Goal: Use online tool/utility: Utilize a website feature to perform a specific function

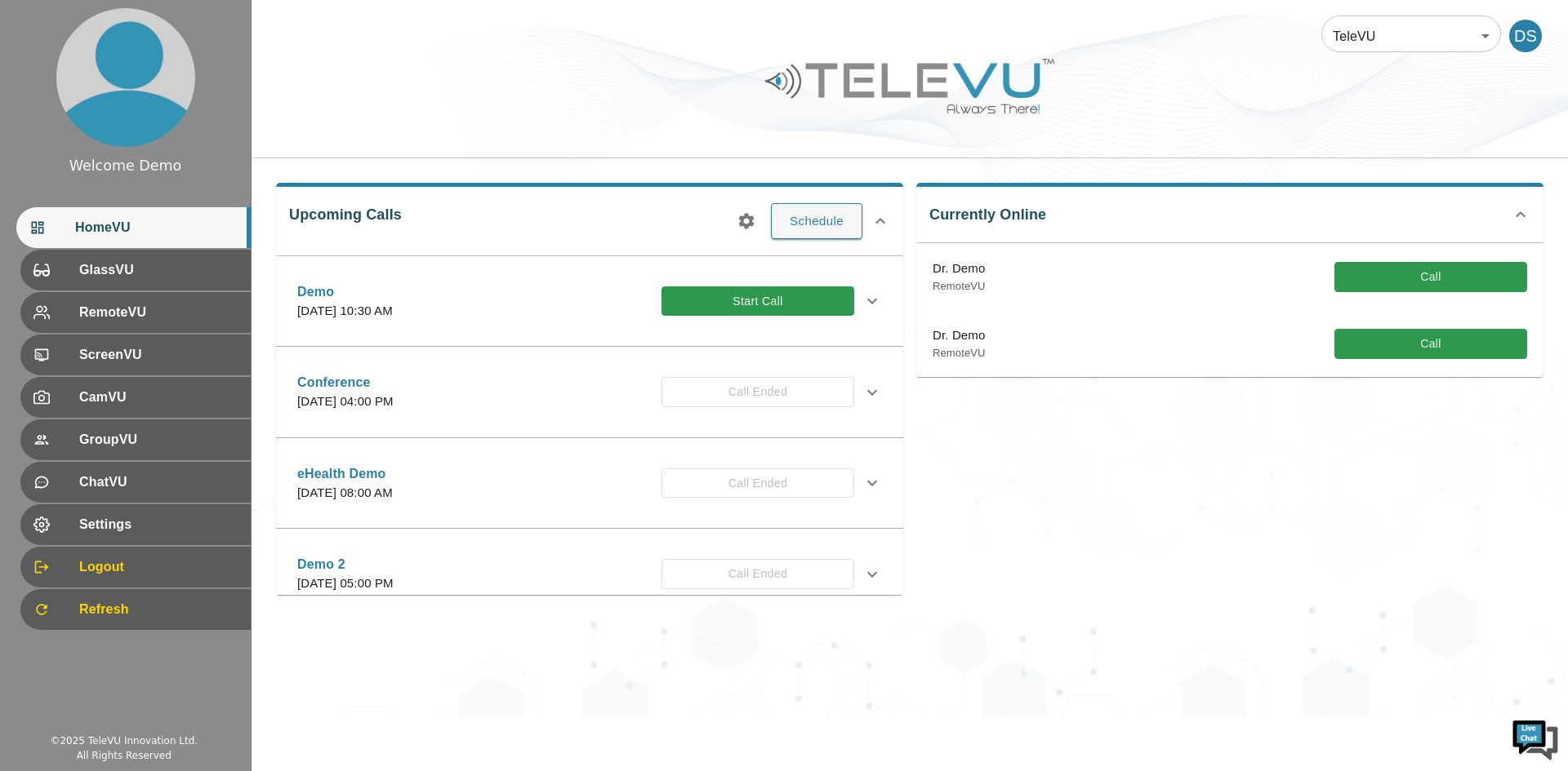
click at [728, 391] on div "Conference [DATE] 04:00 PM Call Ended" at bounding box center [575, 393] width 557 height 39
click at [758, 207] on div "Upcoming Calls Schedule Demo [DATE] 10:30 AM Start Call Description Invitees Gl…" at bounding box center [589, 388] width 627 height 412
click at [627, 147] on div "TeleVU 1 ​ DS" at bounding box center [909, 79] width 1316 height 158
click at [627, 117] on div at bounding box center [909, 98] width 1316 height 92
click at [629, 108] on div at bounding box center [909, 98] width 1316 height 92
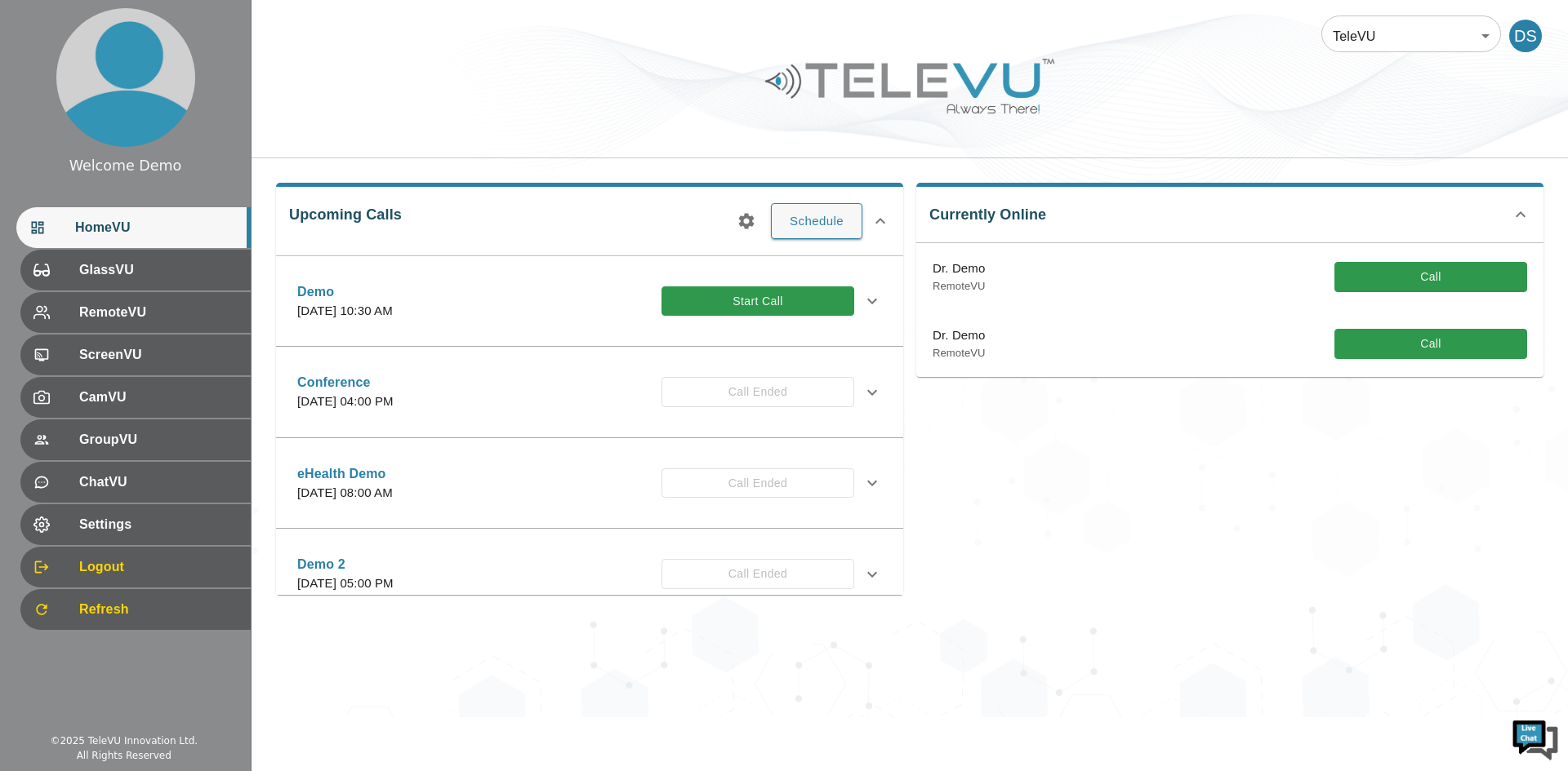
click at [840, 258] on div "Demo [DATE] 10:30 AM Start Call Description Invitees GlassVU No GlassVU users w…" at bounding box center [589, 302] width 627 height 92
click at [661, 145] on div "TeleVU 1 ​ DS" at bounding box center [909, 79] width 1316 height 158
click at [806, 315] on button "Start Call" at bounding box center [757, 302] width 193 height 30
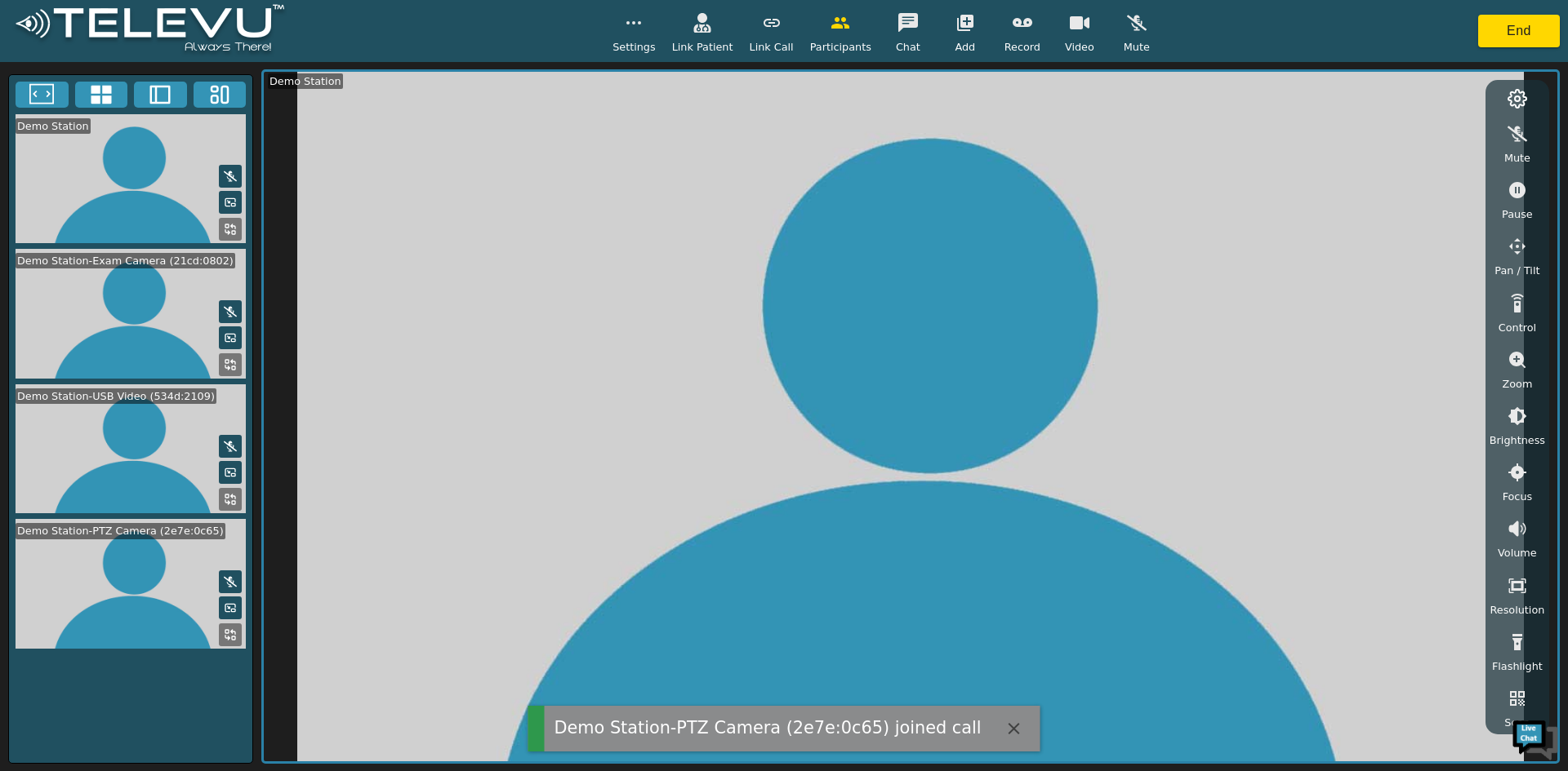
click at [723, 17] on button "button" at bounding box center [702, 23] width 41 height 33
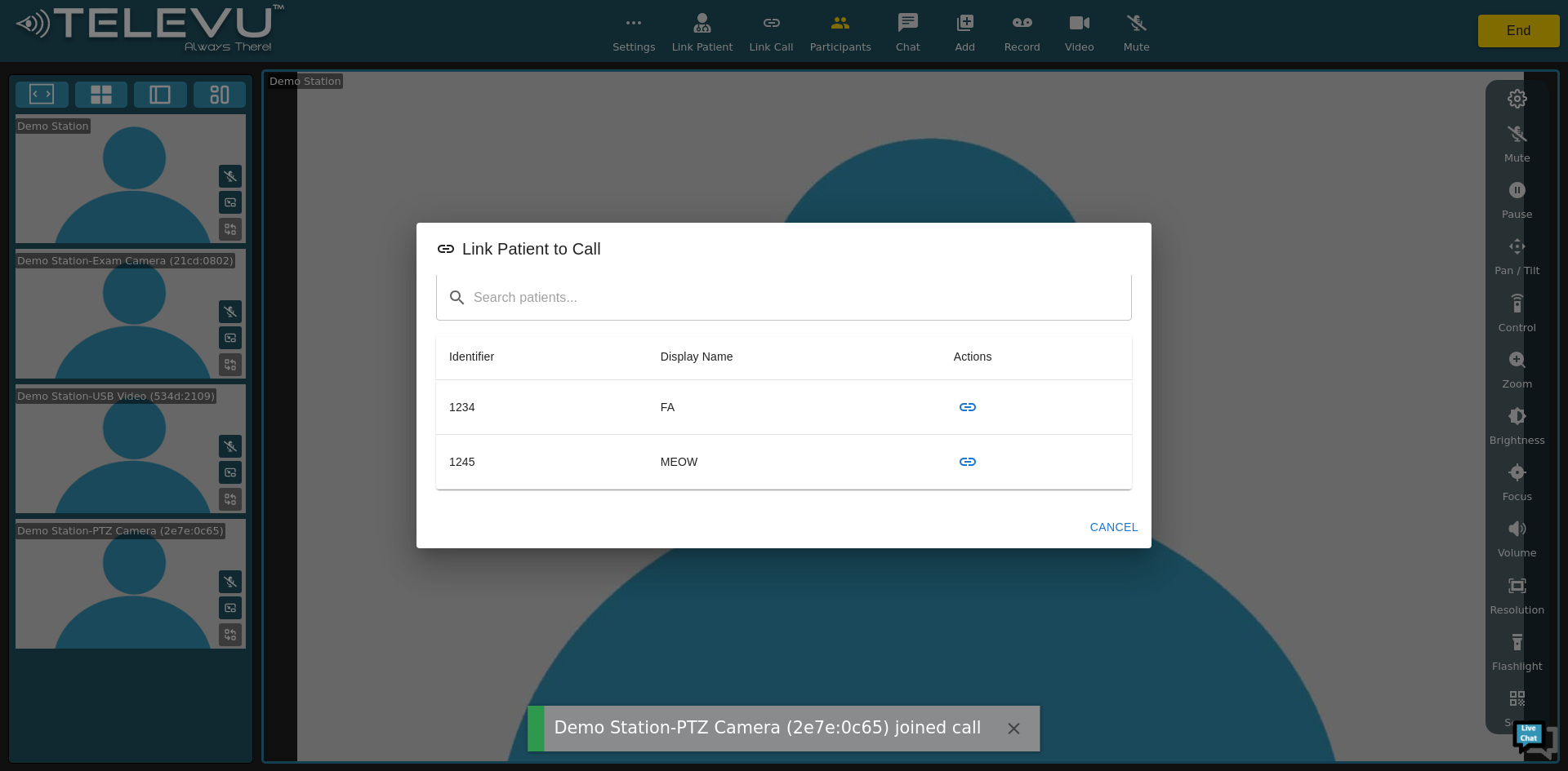
click at [747, 5] on div "Link Patient to Call ​ Identifier Display Name Actions 1234 FA 1245 MEOW Cancel" at bounding box center [784, 385] width 1568 height 771
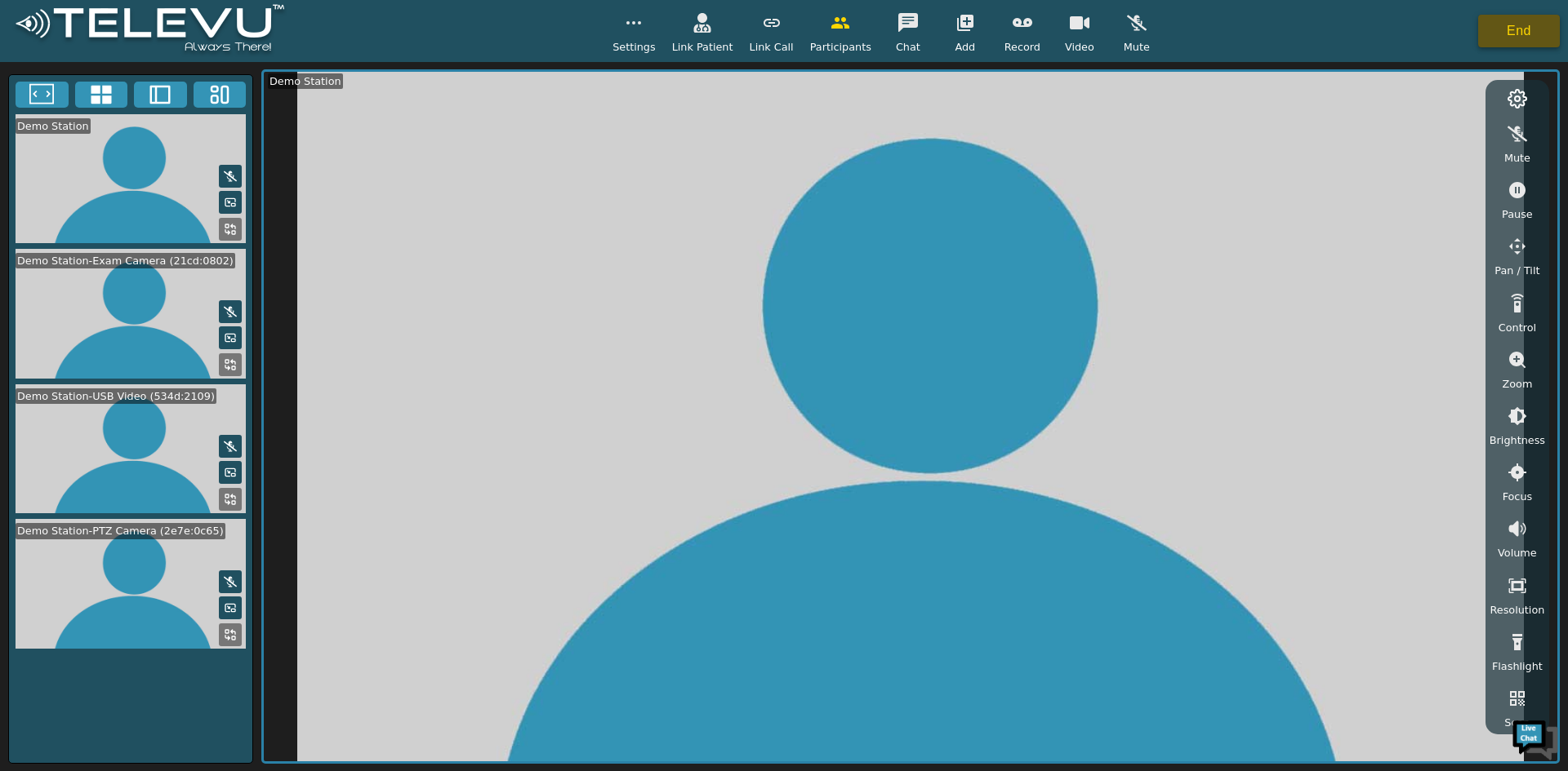
click at [1513, 21] on button "End" at bounding box center [1518, 30] width 82 height 33
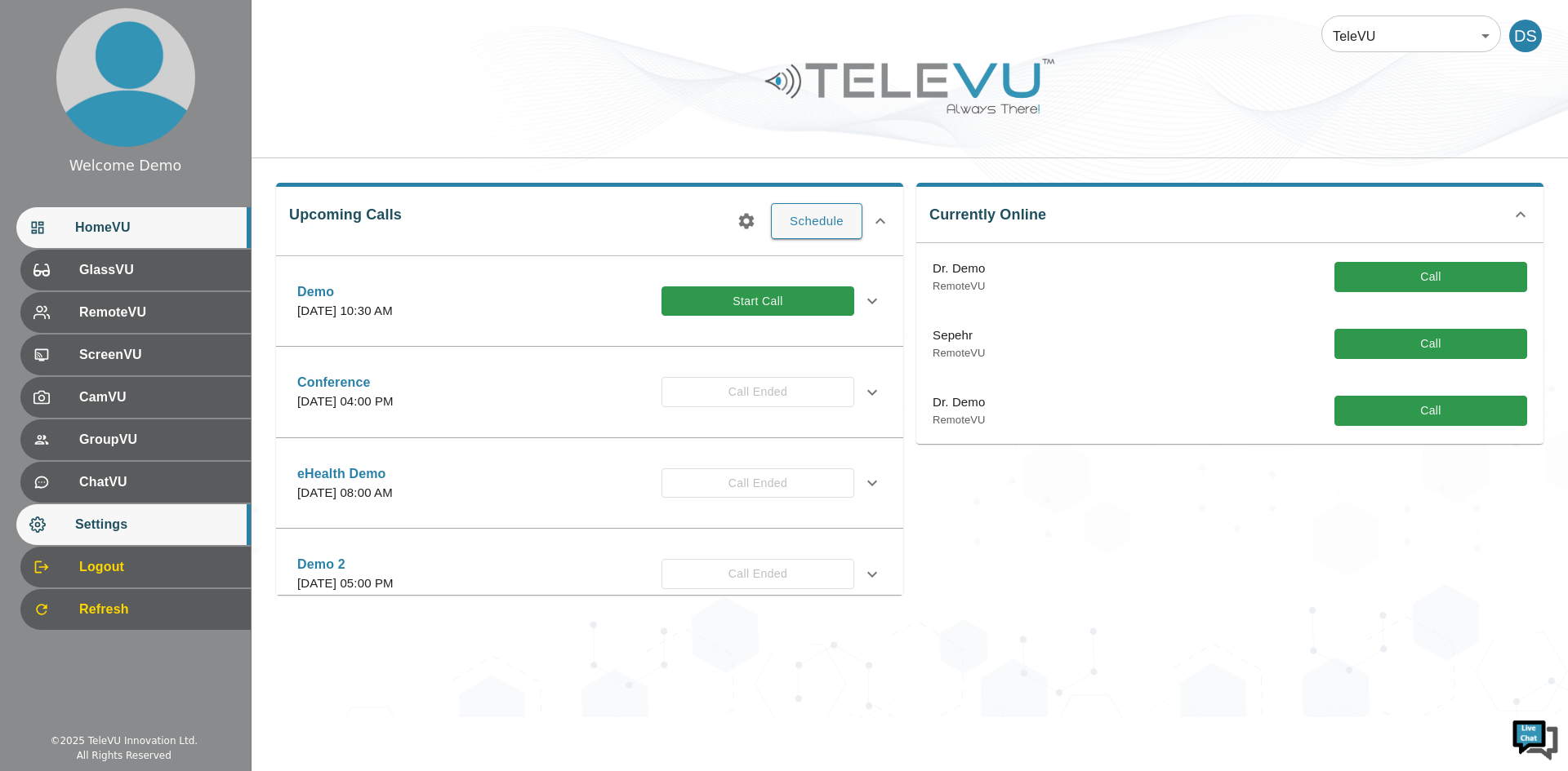
click at [76, 534] on span "Settings" at bounding box center [156, 524] width 162 height 19
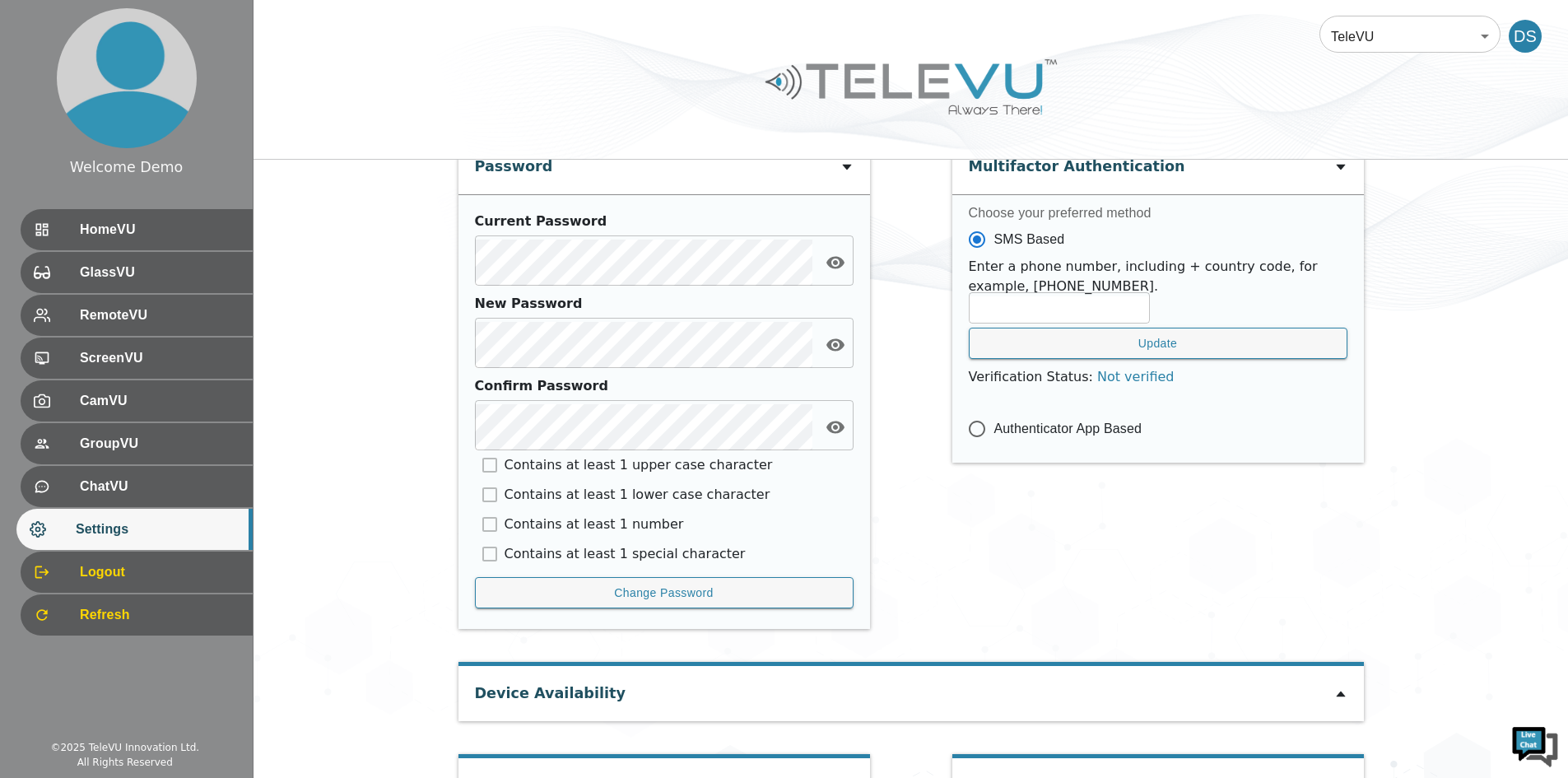
scroll to position [805, 0]
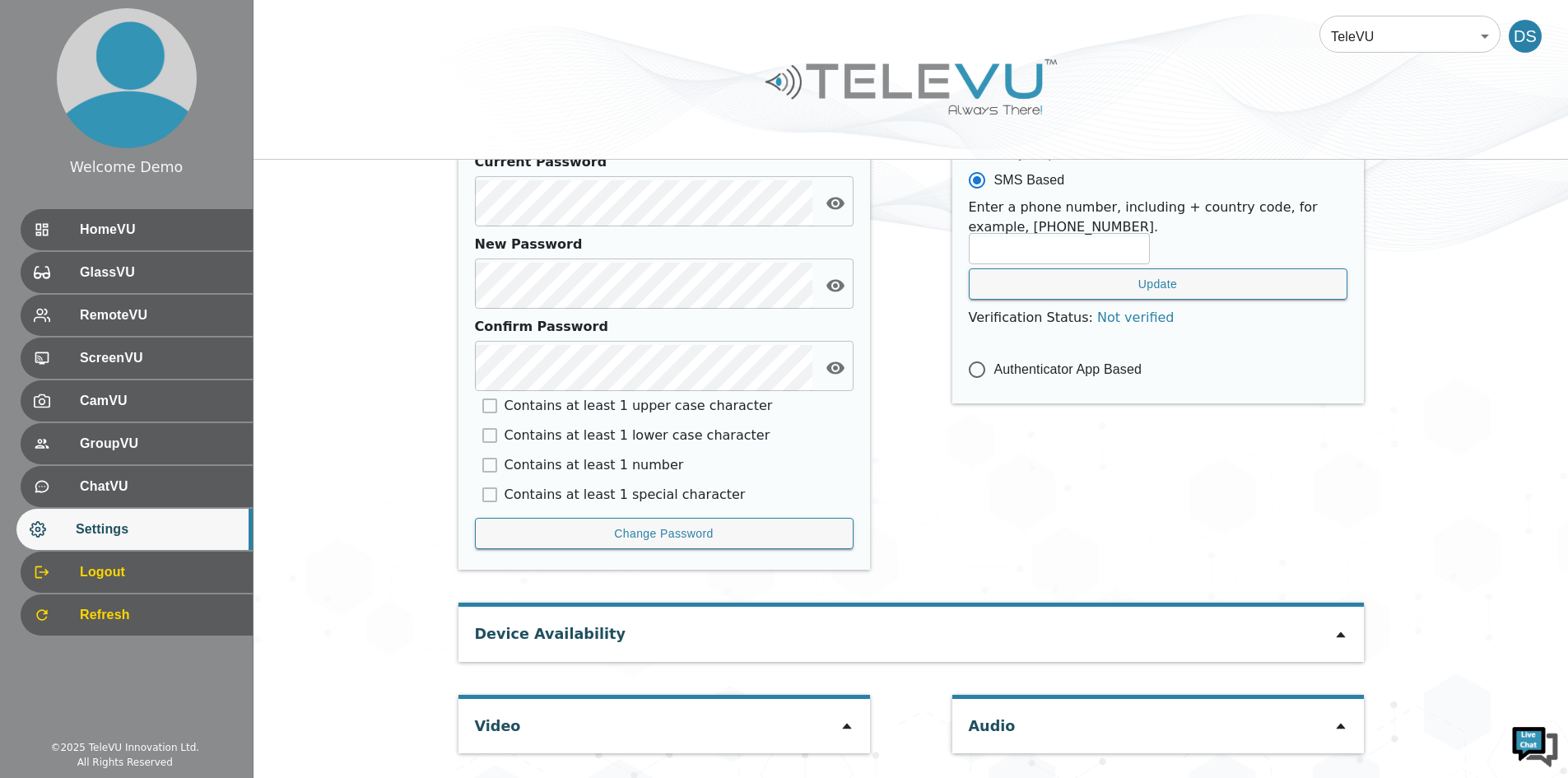
click at [846, 733] on icon at bounding box center [847, 726] width 14 height 14
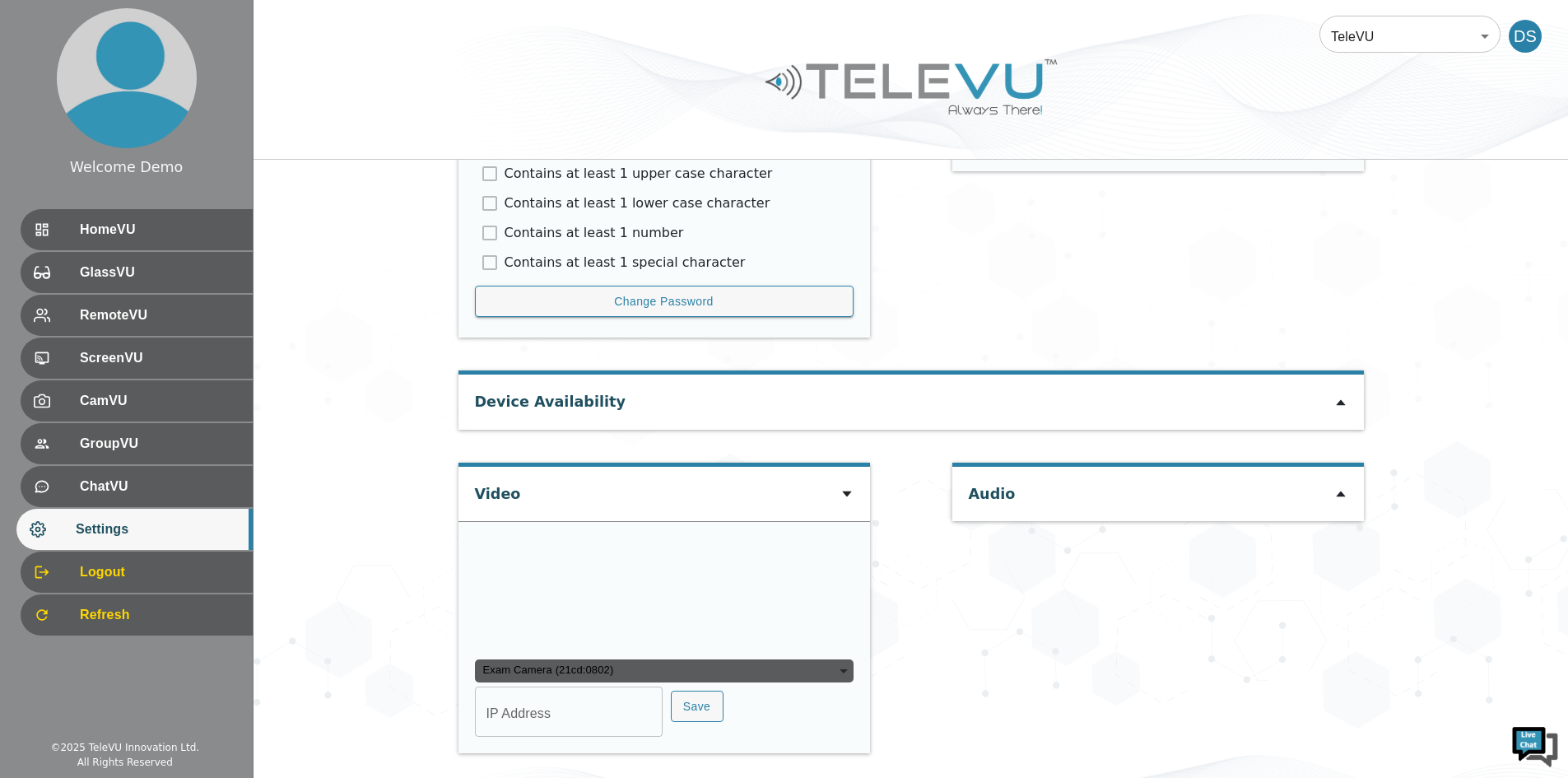
scroll to position [1174, 0]
click at [602, 683] on div "Exam Camera (21cd:0802)" at bounding box center [664, 670] width 378 height 23
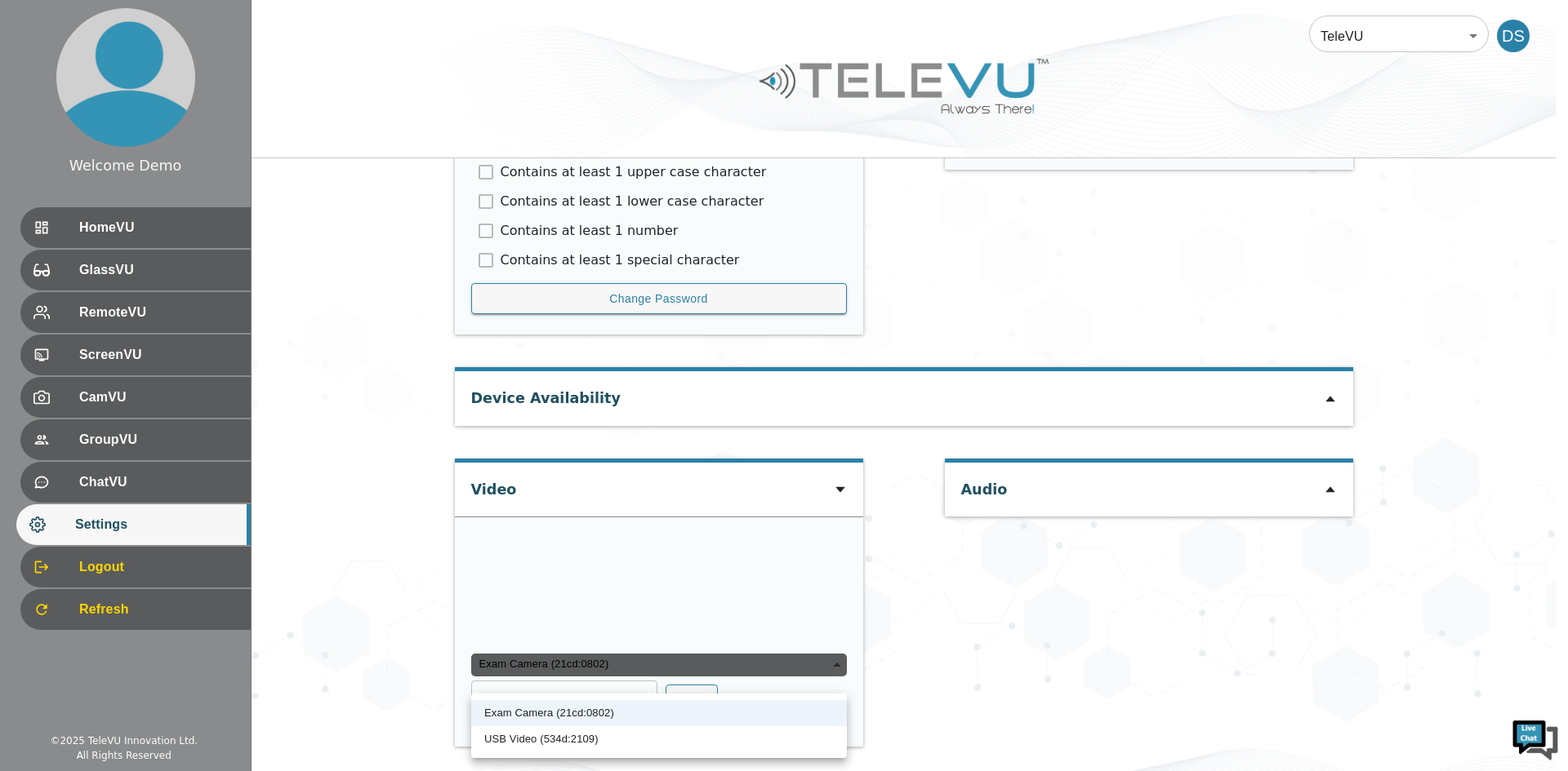
click at [536, 737] on li "USB Video (534d:2109)" at bounding box center [659, 739] width 375 height 26
type input "96f68b59429281d931b7fc6d279a1edeffdf5769ea9fad5665655a845161f358"
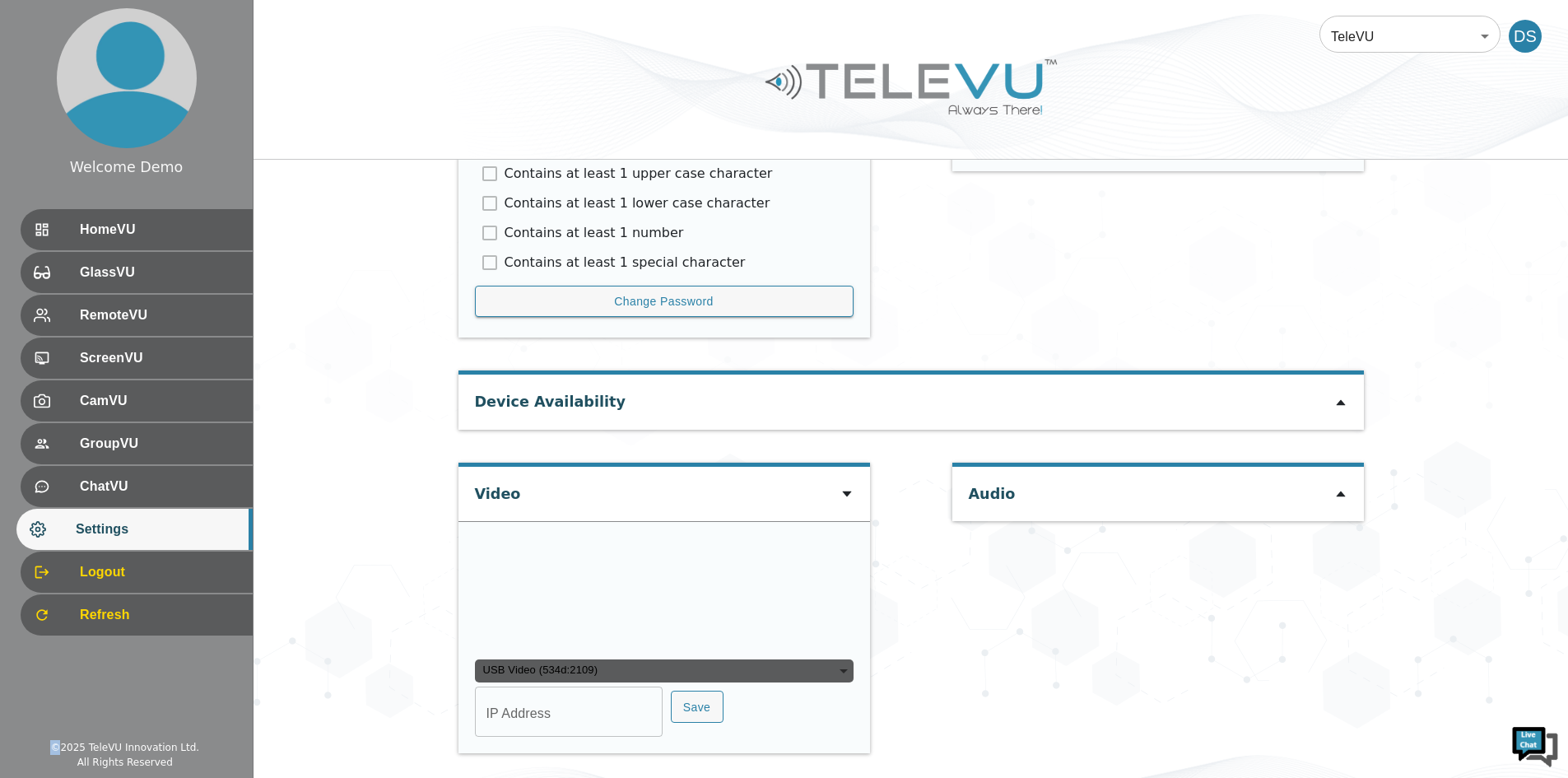
scroll to position [1173, 0]
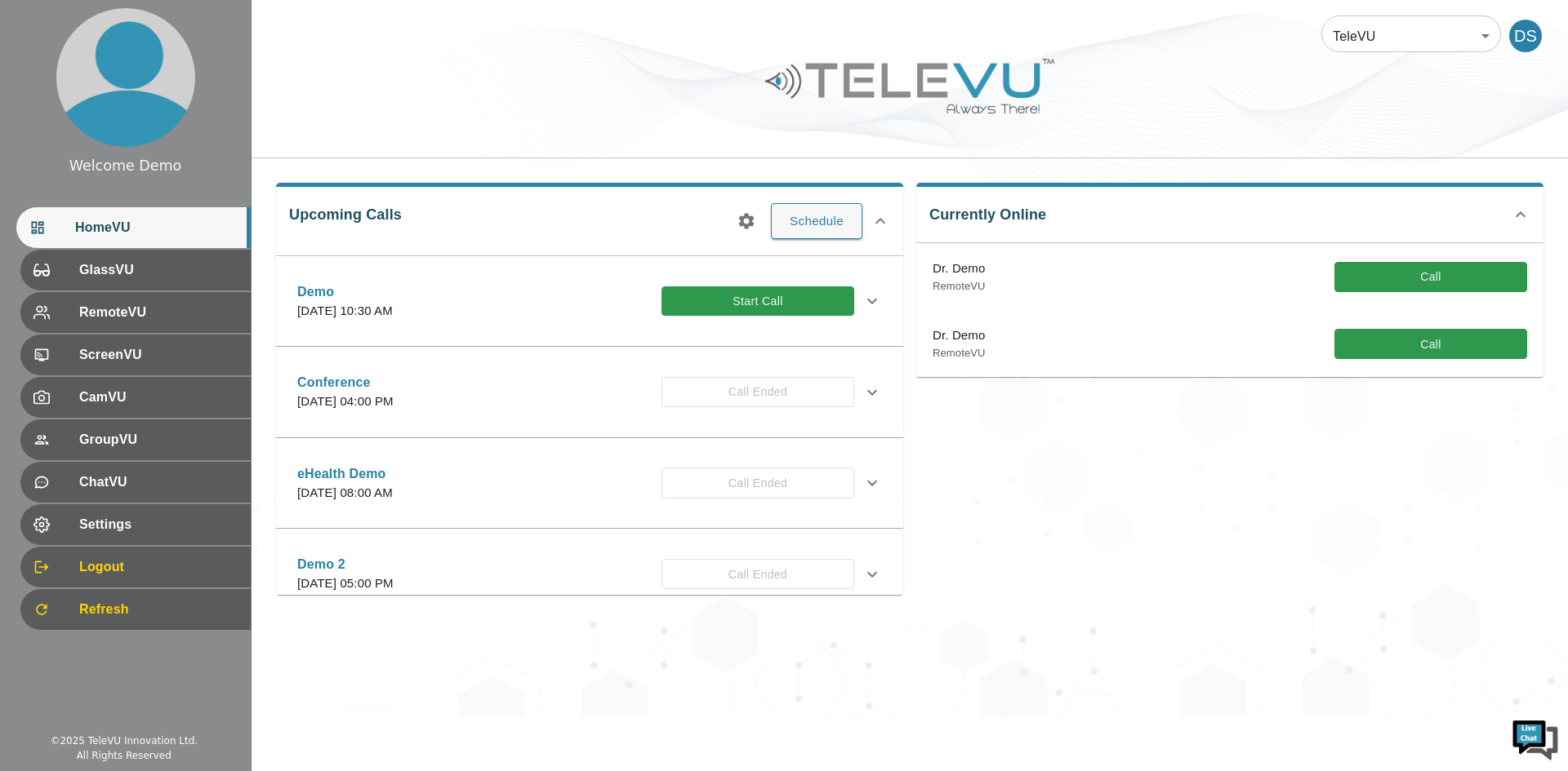
click at [27, 768] on div "Welcome Demo HomeVU GlassVU RemoteVU ScreenVU CamVU GroupVU ChatVU Settings Log…" at bounding box center [125, 385] width 252 height 771
click at [25, 693] on div "Welcome Demo HomeVU GlassVU RemoteVU ScreenVU CamVU GroupVU ChatVU Settings Log…" at bounding box center [125, 385] width 252 height 771
click at [0, 447] on ul "HomeVU GlassVU RemoteVU ScreenVU CamVU GroupVU ChatVU Settings Logout Refresh" at bounding box center [125, 420] width 251 height 437
click at [23, 657] on div "Welcome Demo HomeVU GlassVU RemoteVU ScreenVU CamVU GroupVU ChatVU Settings Log…" at bounding box center [125, 340] width 251 height 679
click at [13, 651] on div "Welcome Demo HomeVU GlassVU RemoteVU ScreenVU CamVU GroupVU ChatVU Settings Log…" at bounding box center [125, 340] width 251 height 679
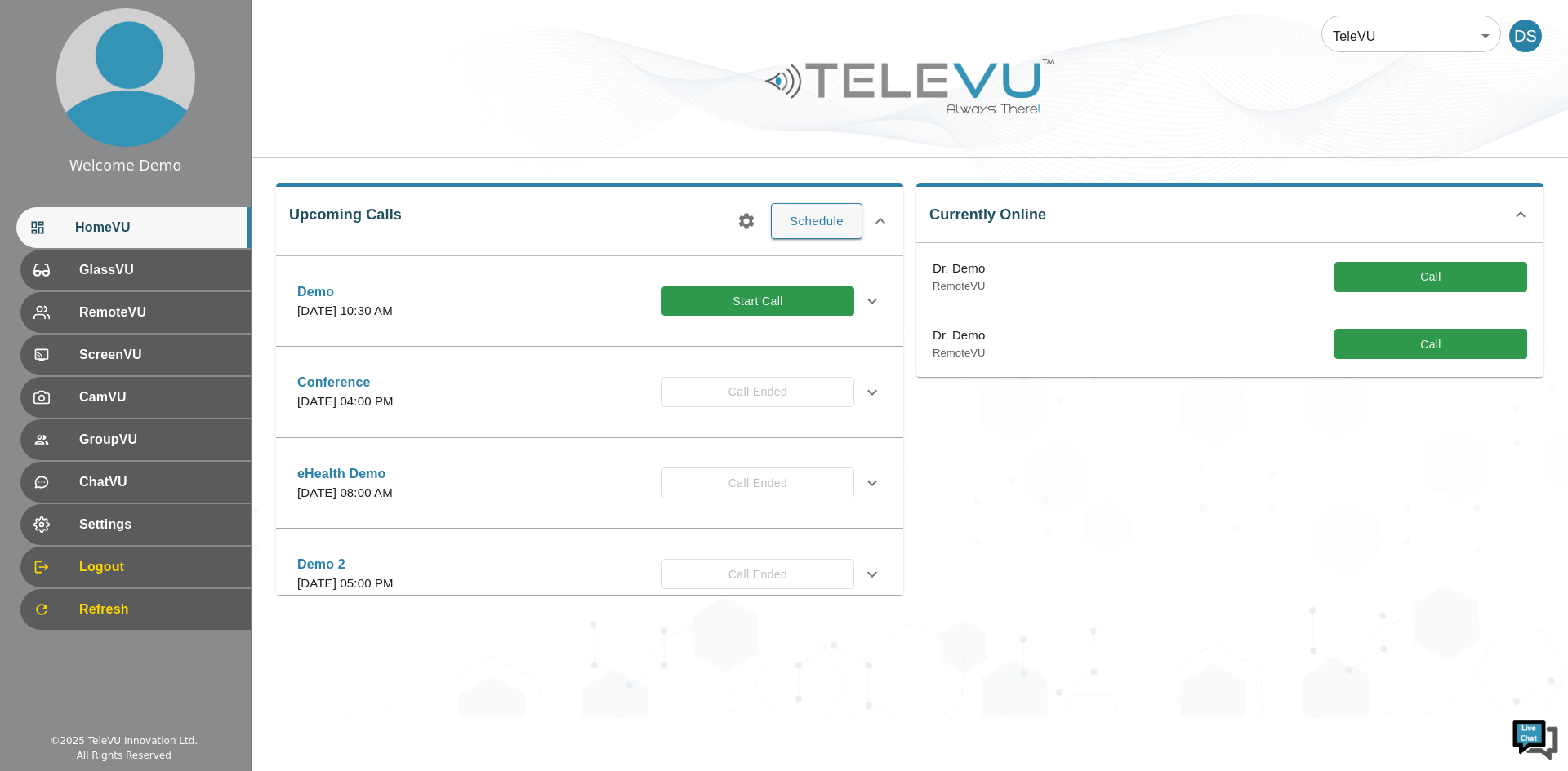
click at [6, 653] on div "Welcome Demo HomeVU GlassVU RemoteVU ScreenVU CamVU GroupVU ChatVU Settings Log…" at bounding box center [125, 340] width 251 height 679
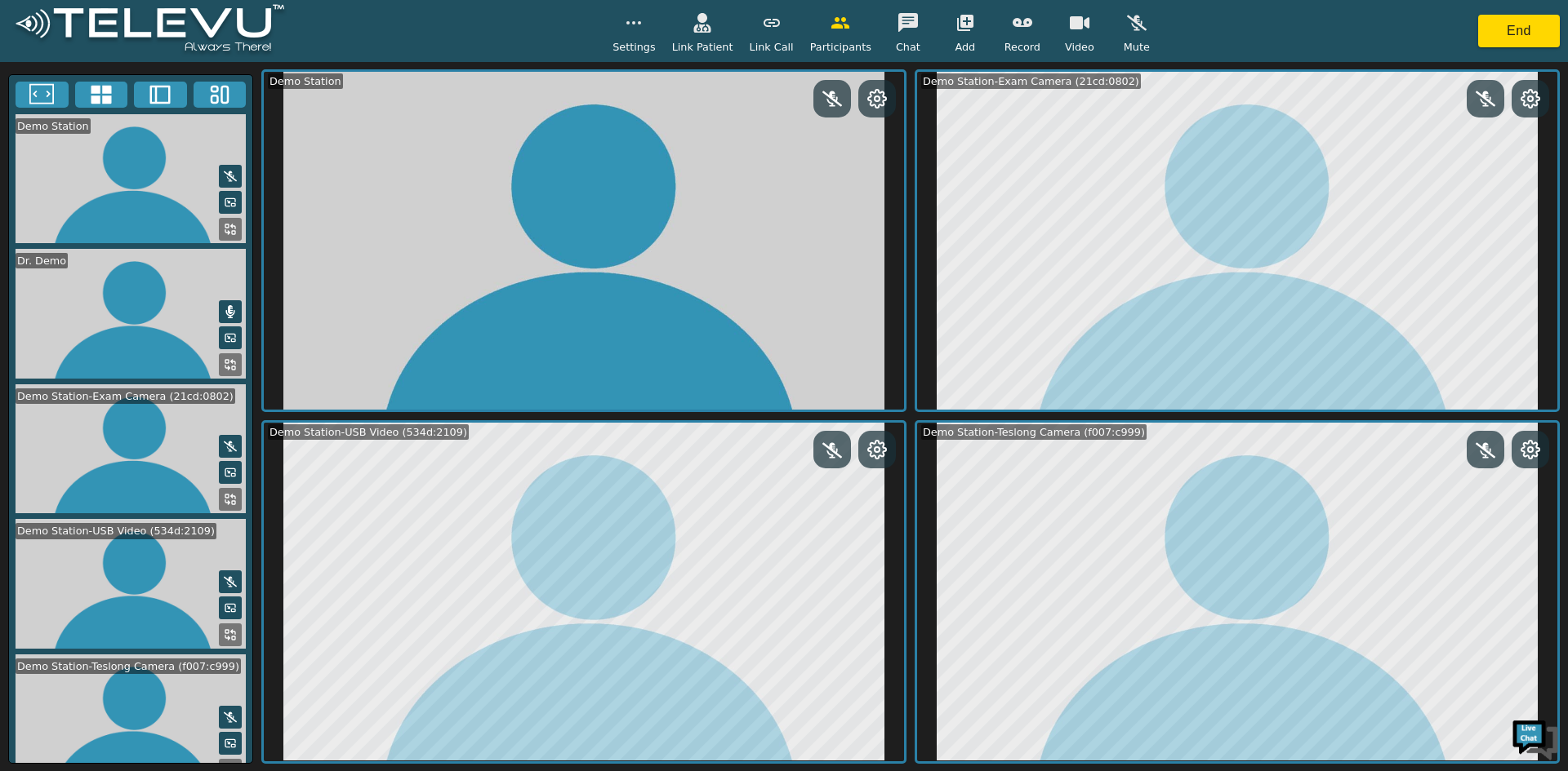
click at [833, 24] on icon "button" at bounding box center [840, 23] width 19 height 19
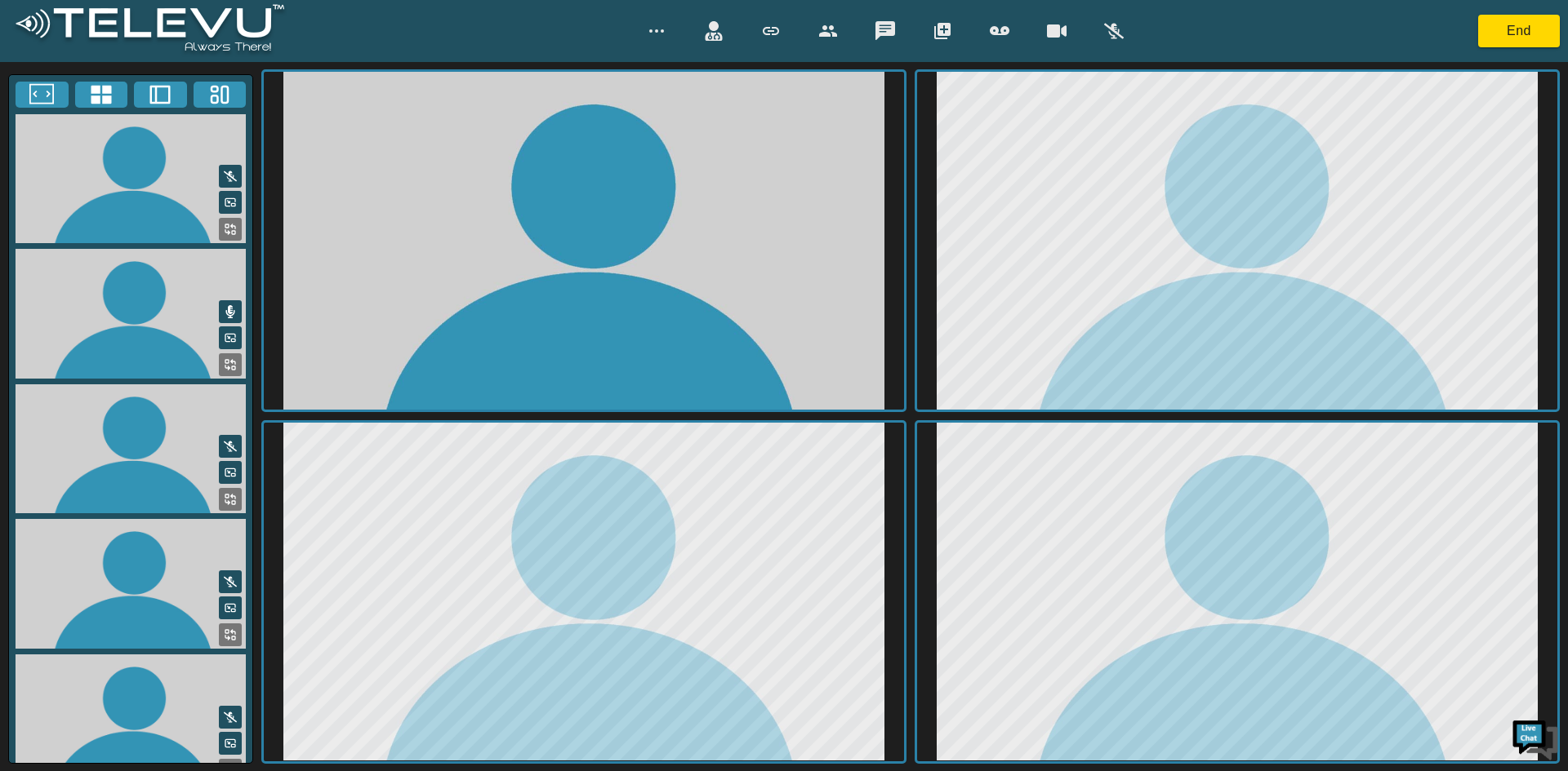
click at [717, 27] on icon "button" at bounding box center [713, 30] width 17 height 19
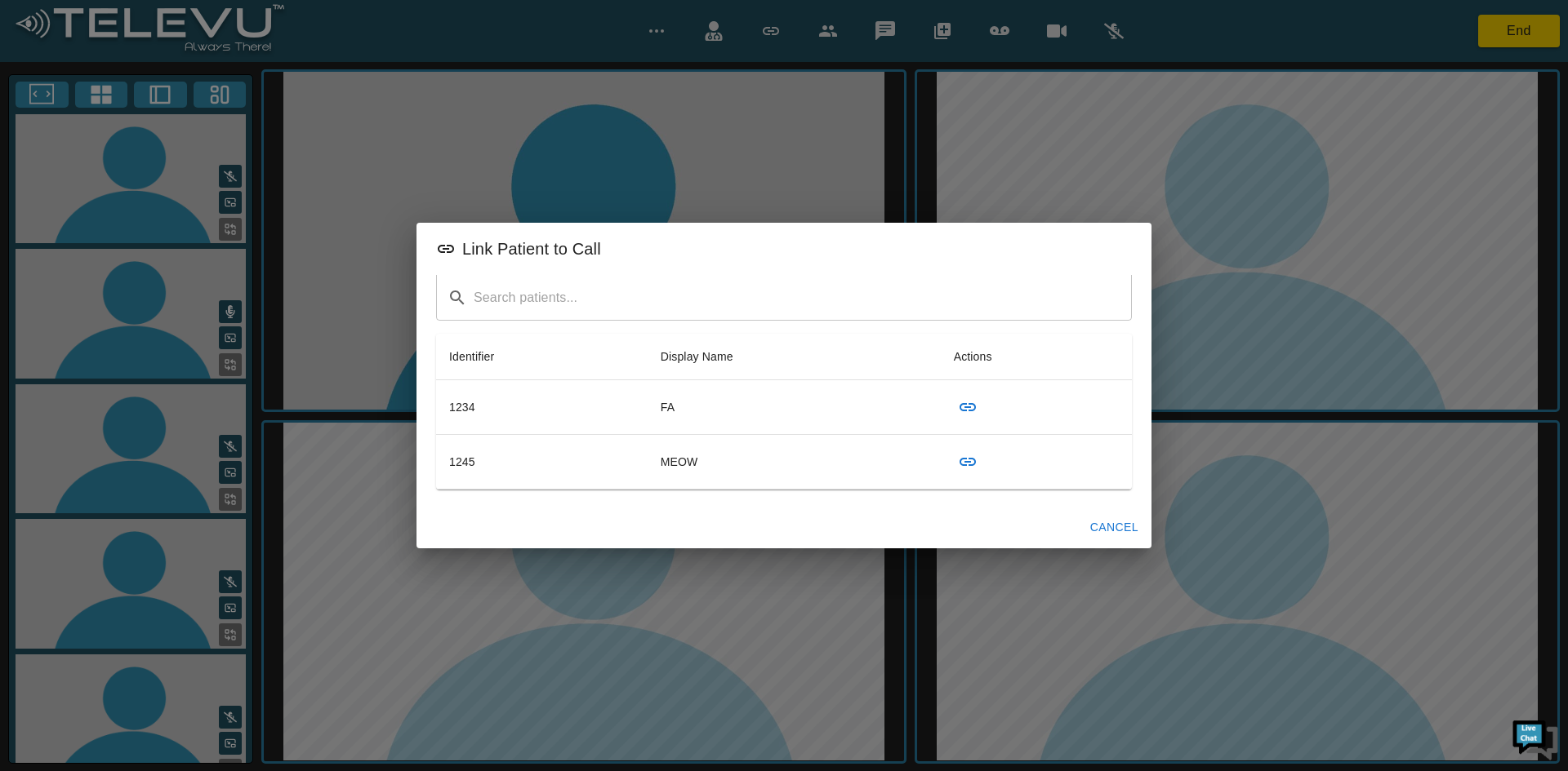
click at [1119, 525] on button "Cancel" at bounding box center [1114, 528] width 61 height 30
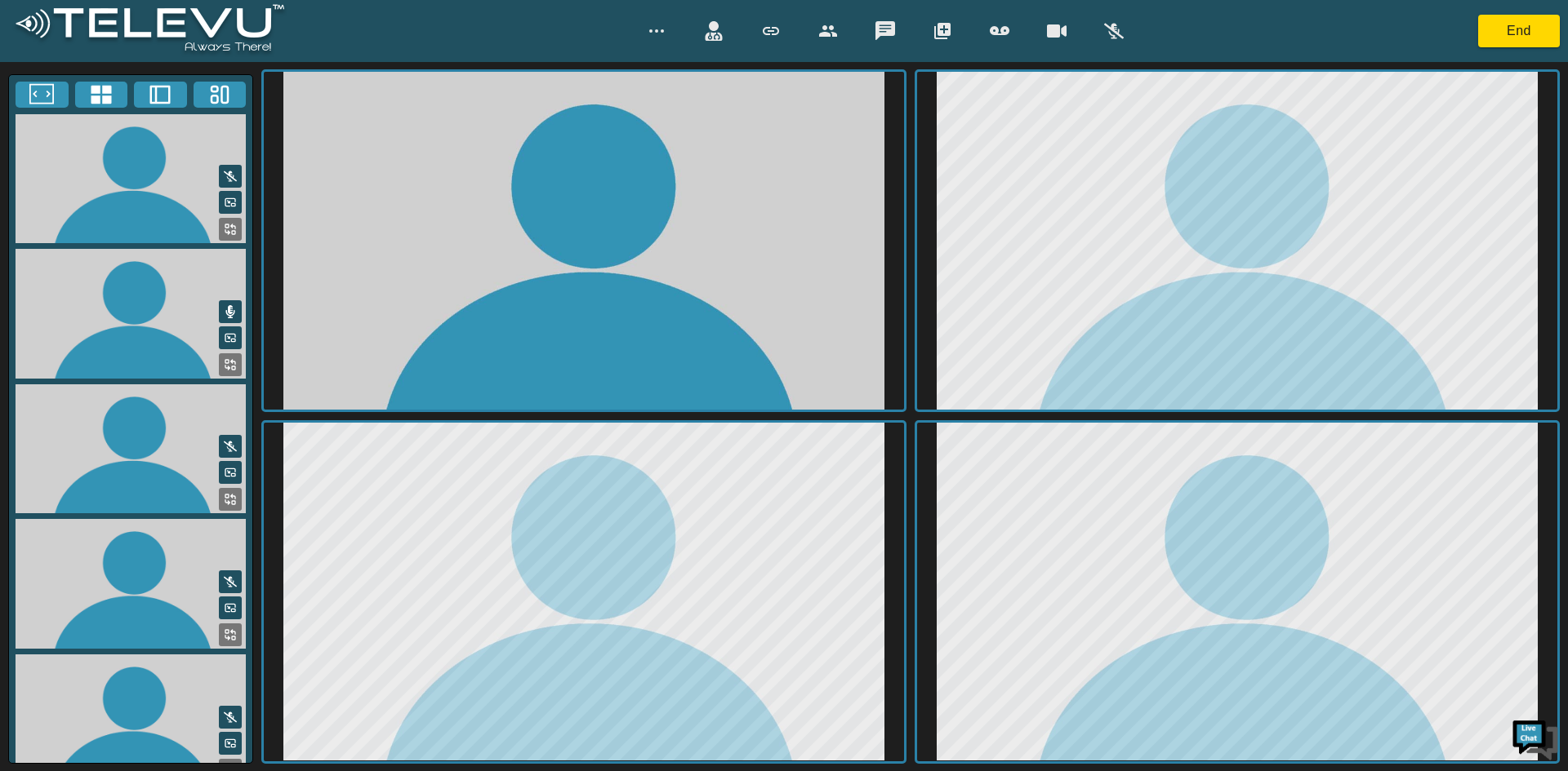
click at [828, 29] on icon "button" at bounding box center [828, 30] width 19 height 19
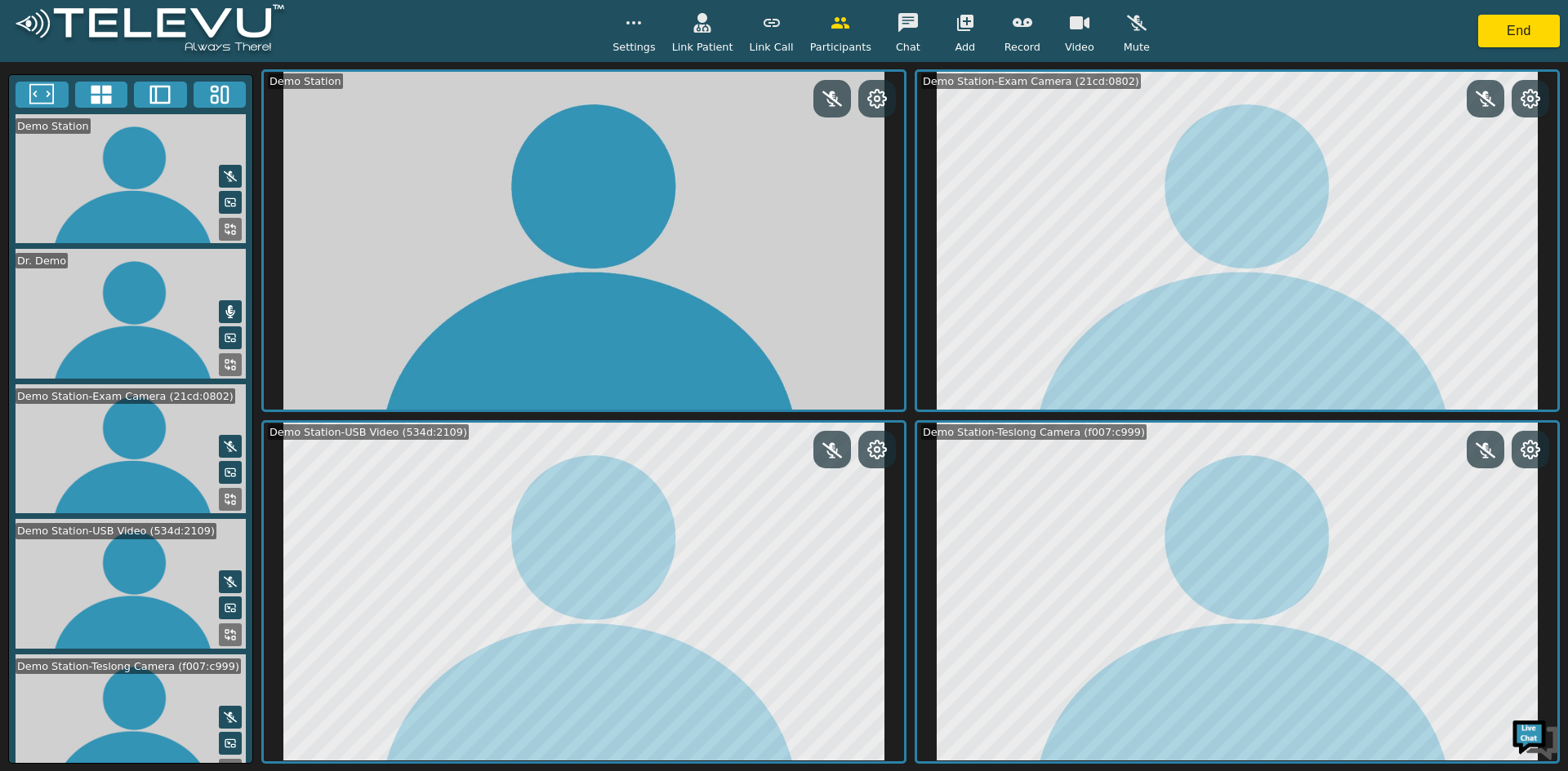
click at [845, 25] on button "button" at bounding box center [840, 23] width 41 height 33
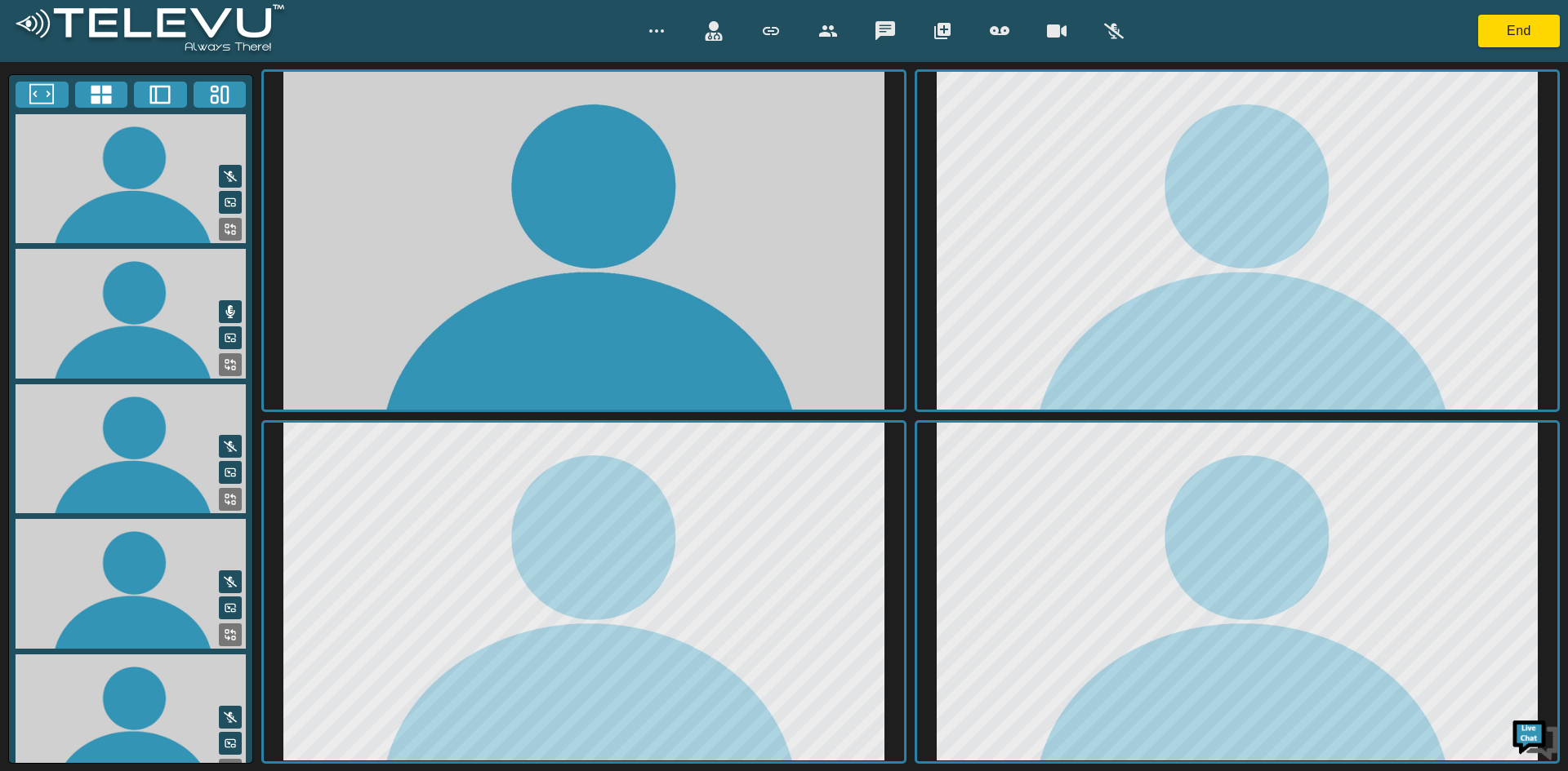
click at [818, 25] on icon "button" at bounding box center [828, 30] width 19 height 19
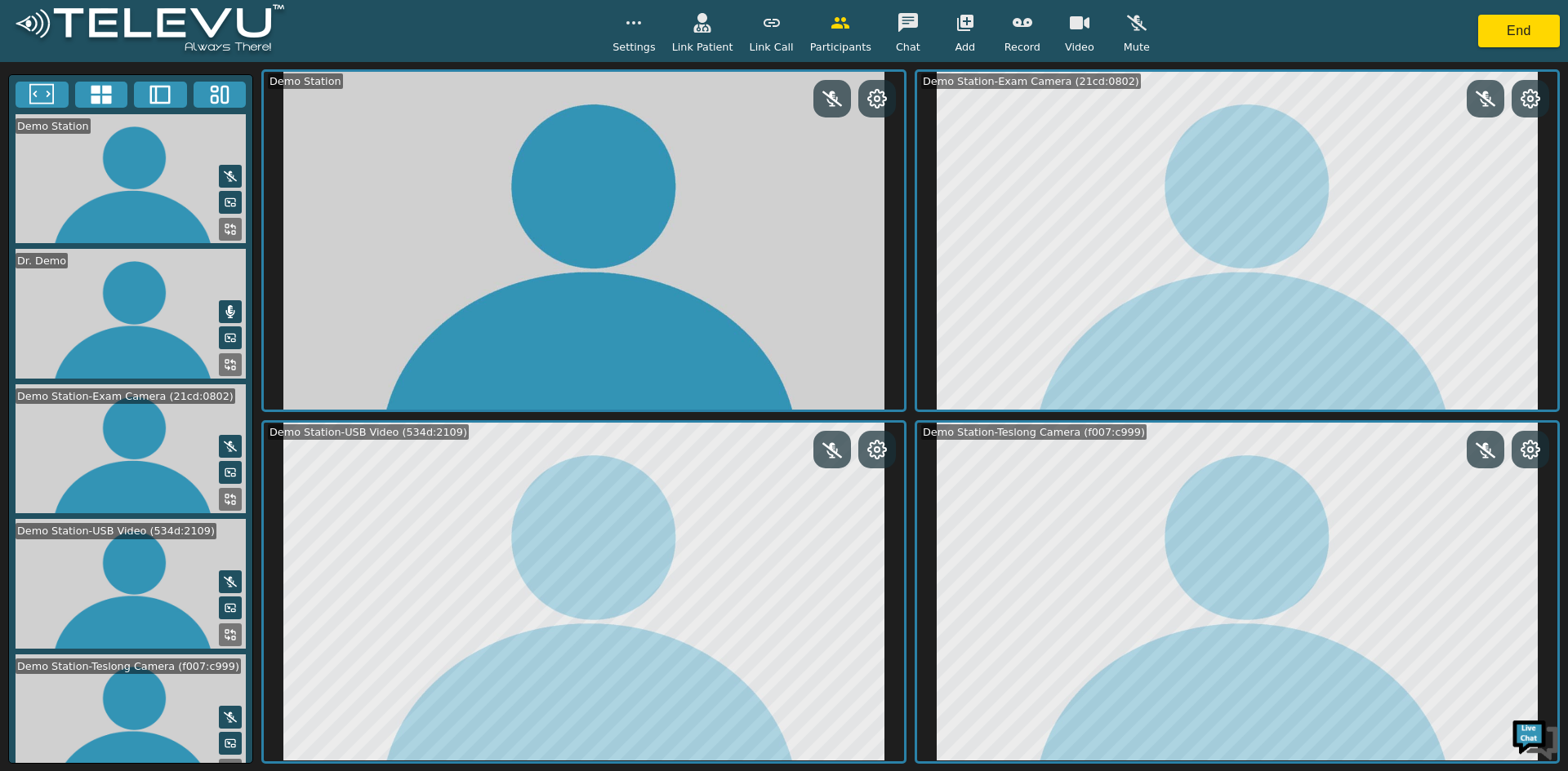
click at [776, 24] on icon "button" at bounding box center [771, 23] width 19 height 19
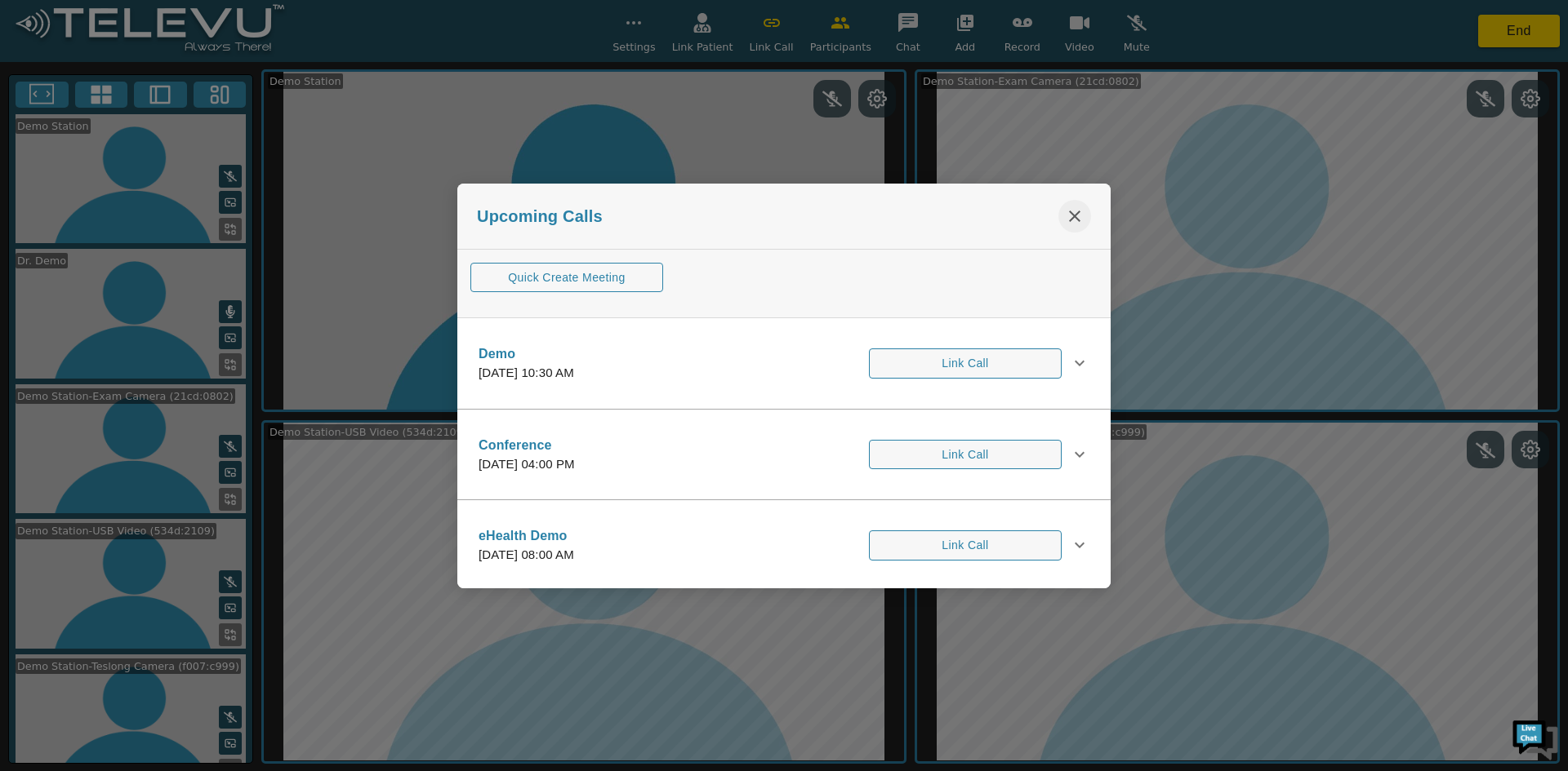
click at [1074, 214] on icon "close" at bounding box center [1074, 216] width 19 height 19
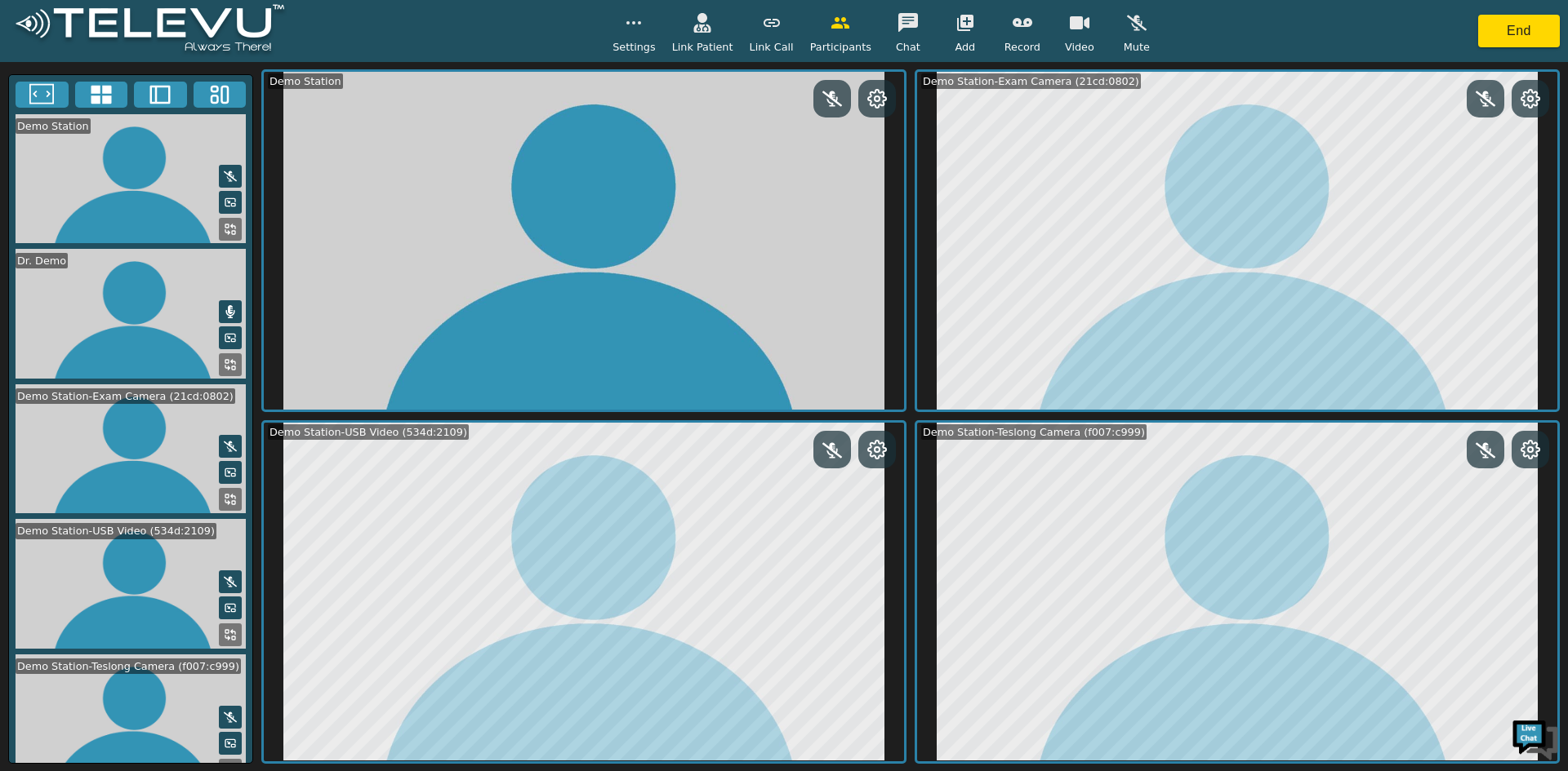
click at [98, 92] on icon at bounding box center [101, 94] width 20 height 18
click at [98, 93] on icon at bounding box center [101, 94] width 20 height 18
click at [92, 82] on icon at bounding box center [101, 94] width 24 height 24
click at [102, 91] on icon at bounding box center [101, 94] width 20 height 18
click at [154, 85] on icon at bounding box center [160, 94] width 24 height 24
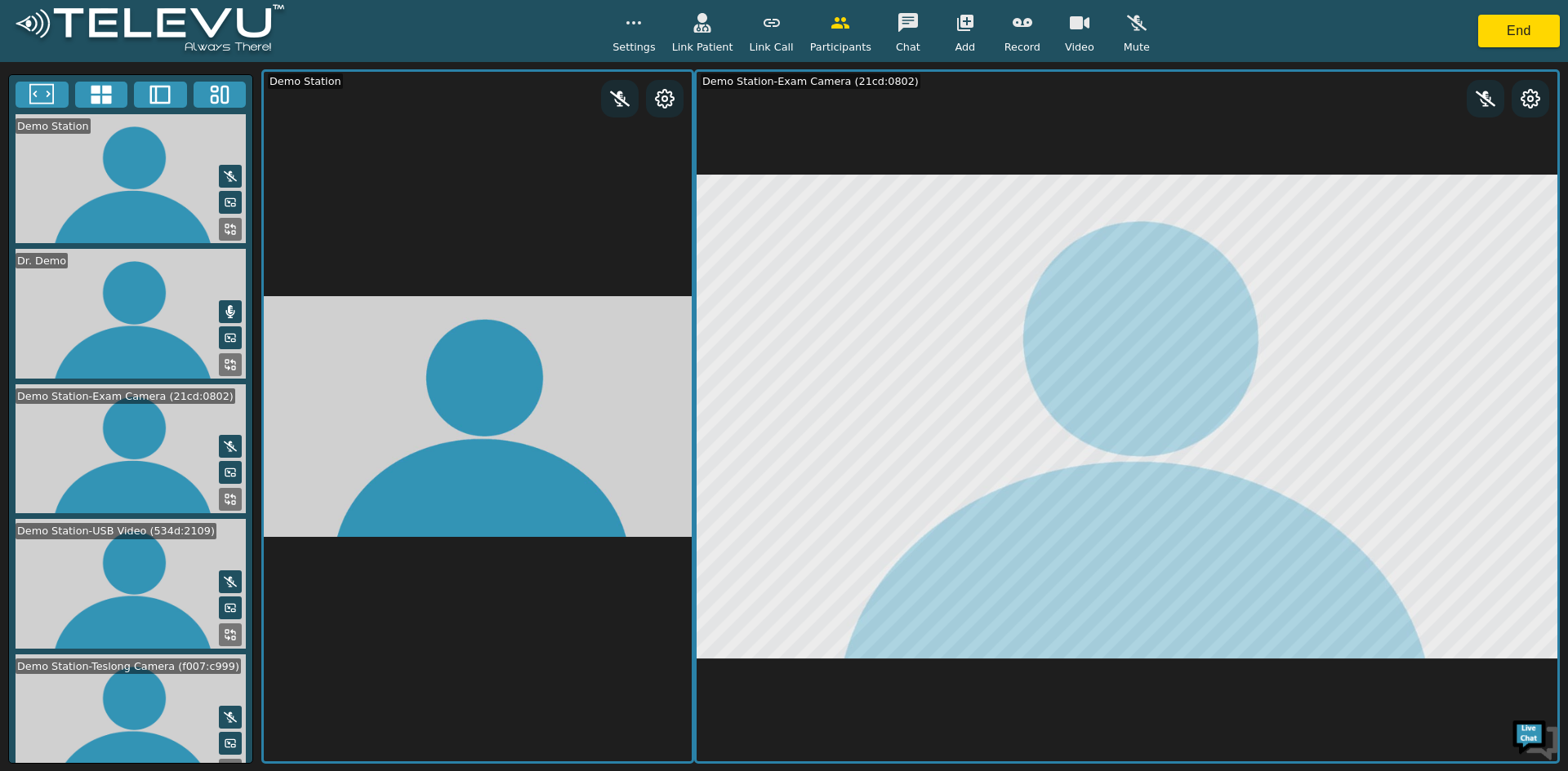
click at [101, 94] on icon at bounding box center [101, 94] width 24 height 24
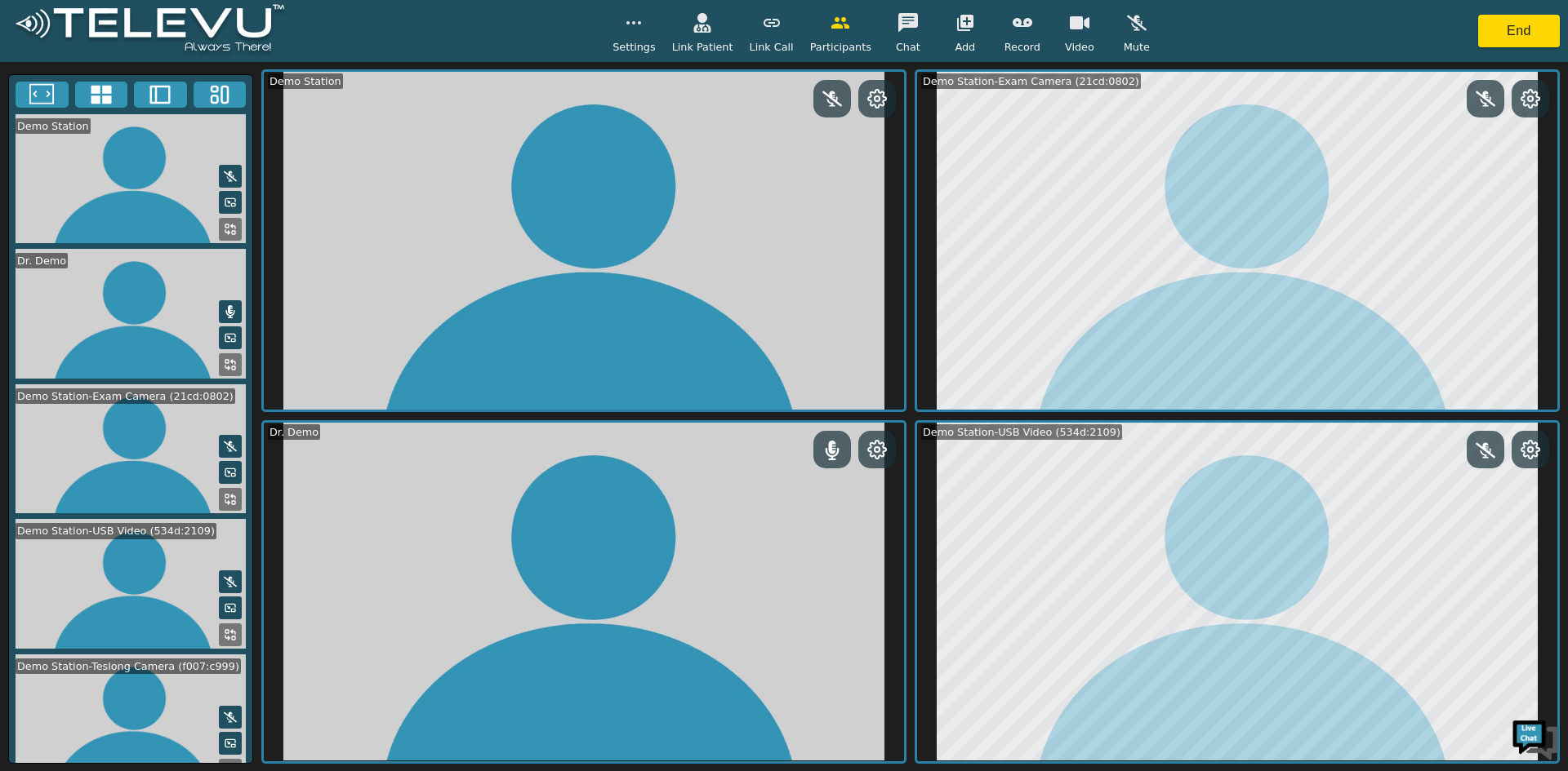
click at [222, 488] on button at bounding box center [230, 499] width 23 height 23
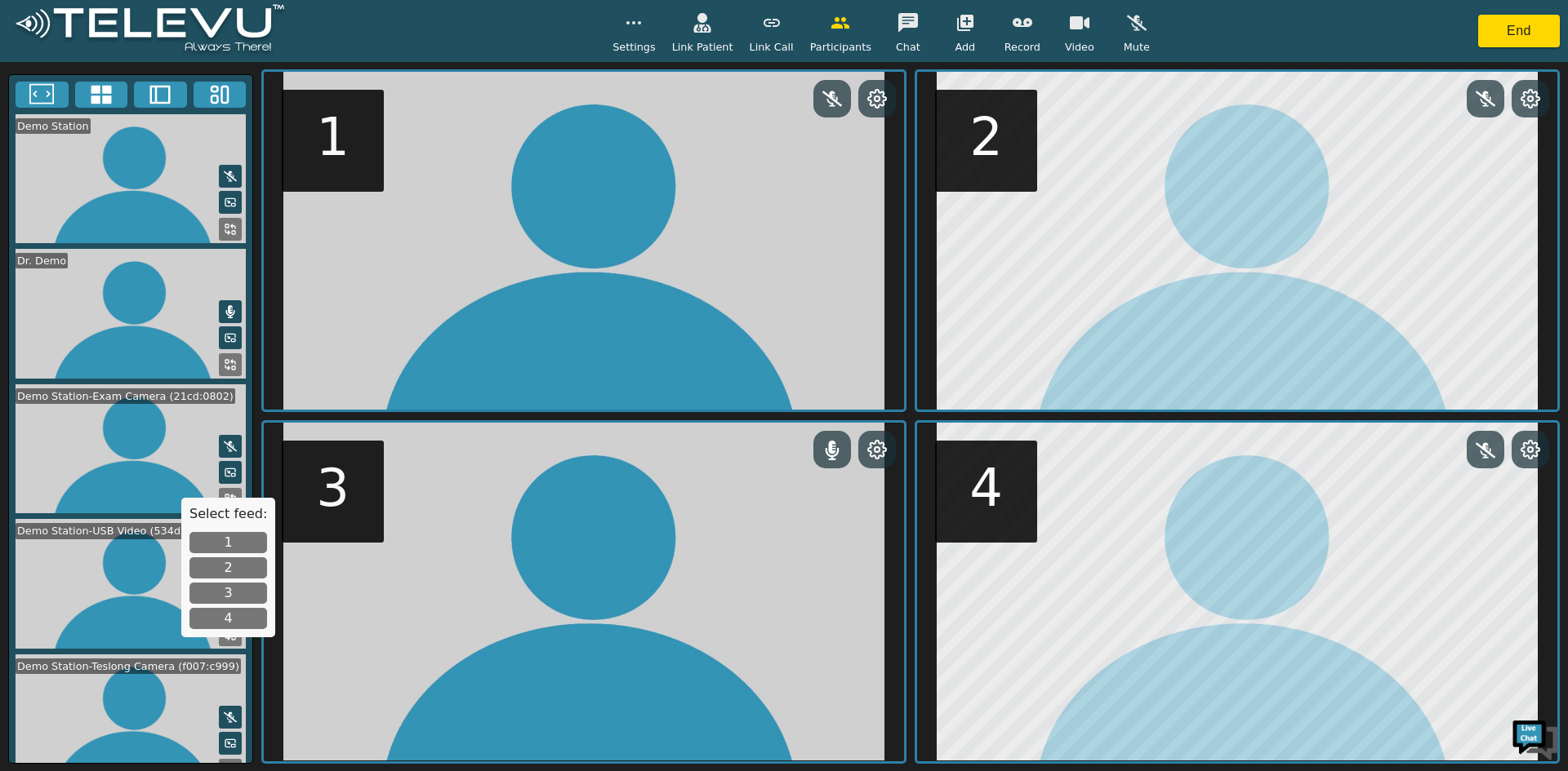
click at [224, 541] on button "1" at bounding box center [228, 542] width 77 height 21
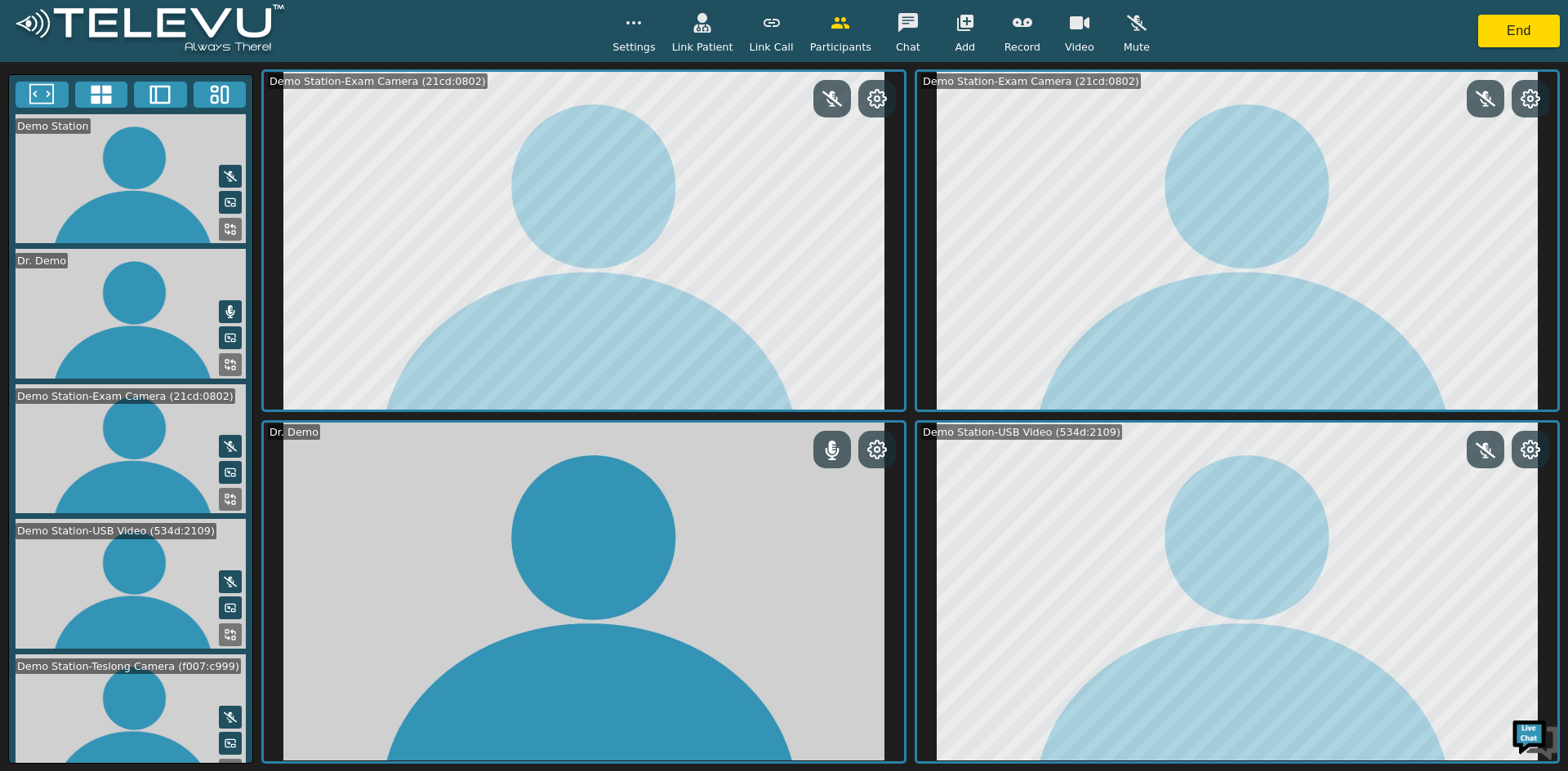
click at [219, 624] on button at bounding box center [230, 635] width 23 height 23
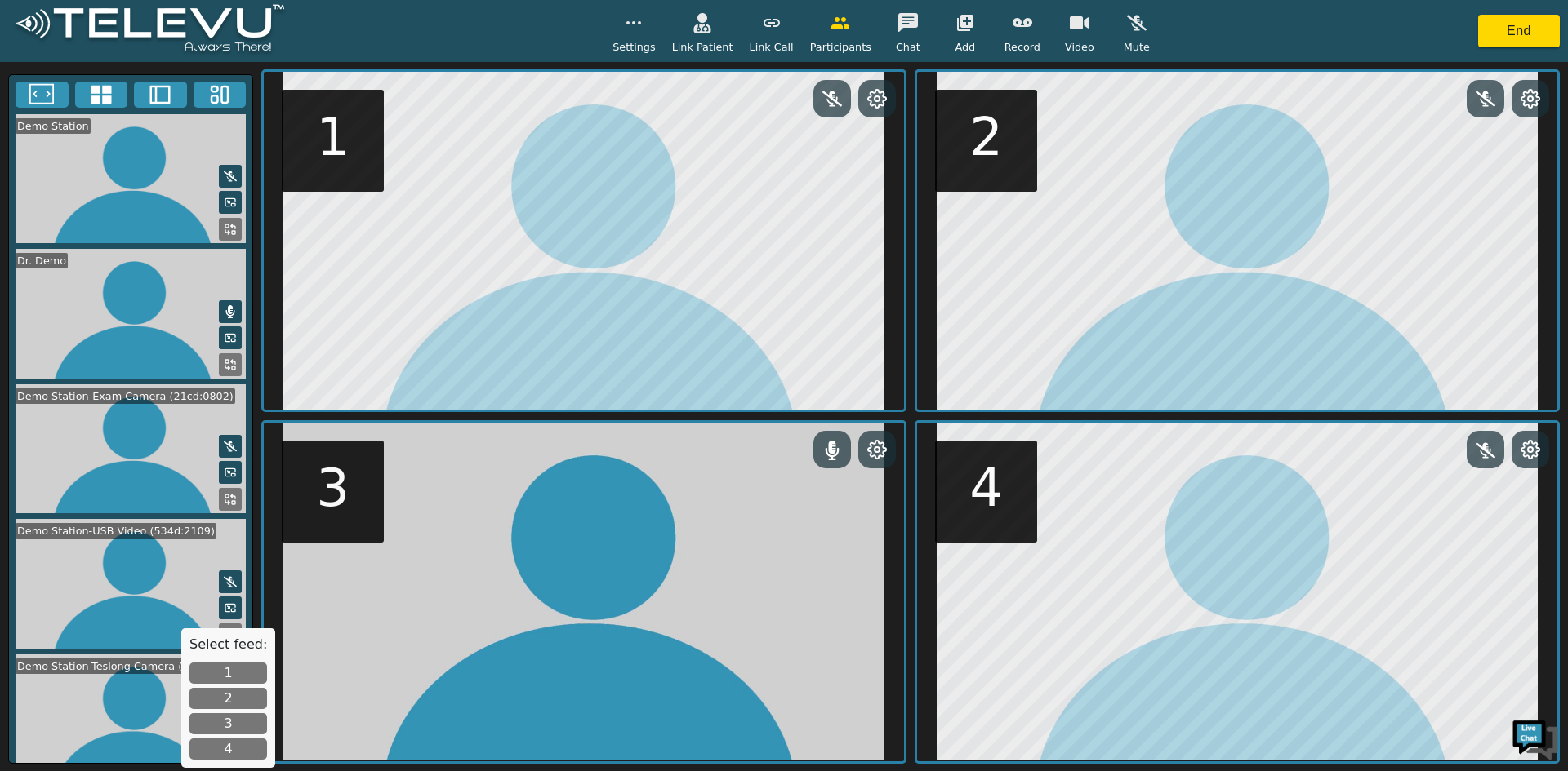
click at [233, 705] on button "2" at bounding box center [228, 698] width 77 height 21
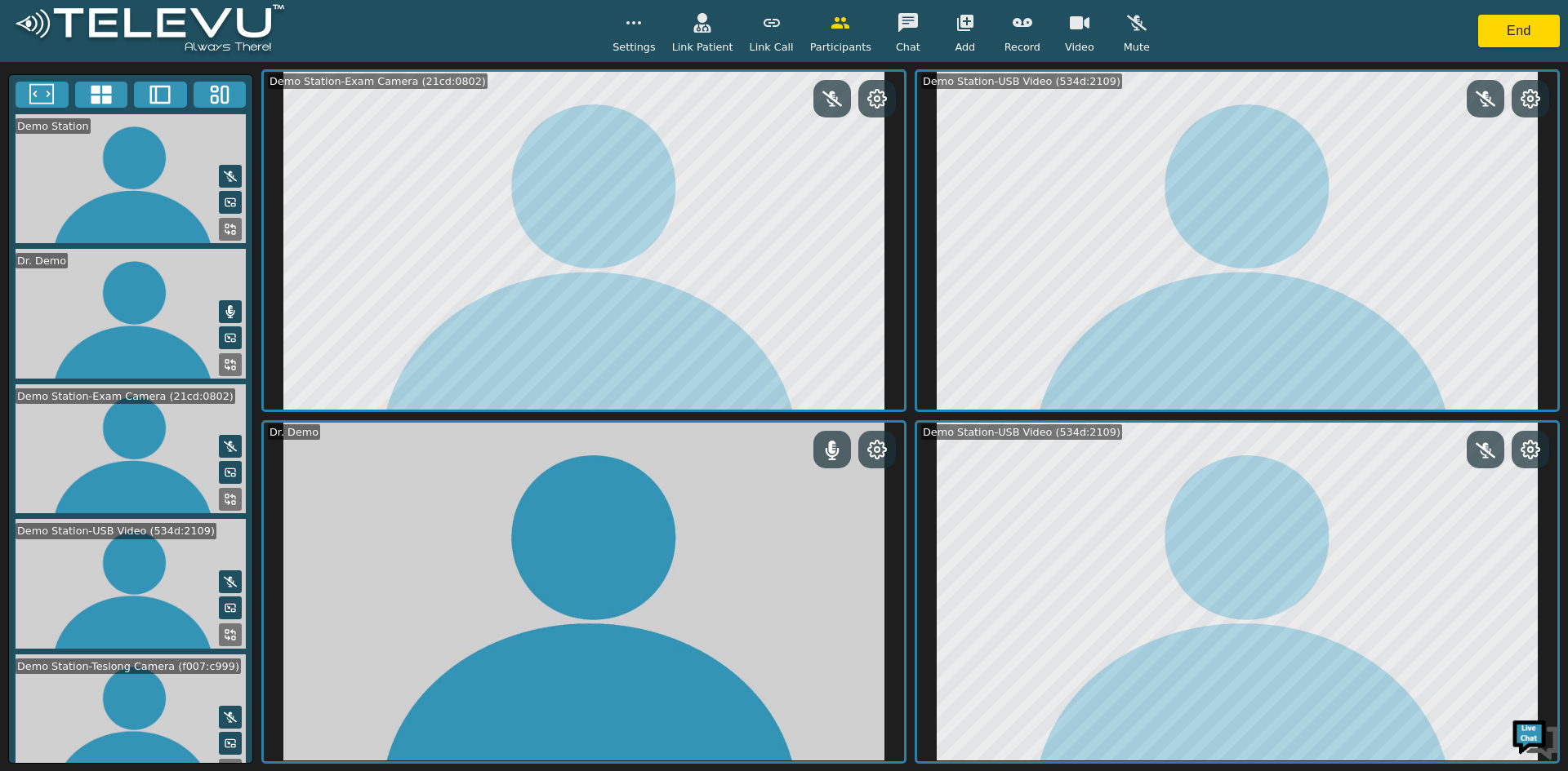
click at [225, 770] on icon at bounding box center [227, 772] width 4 height 4
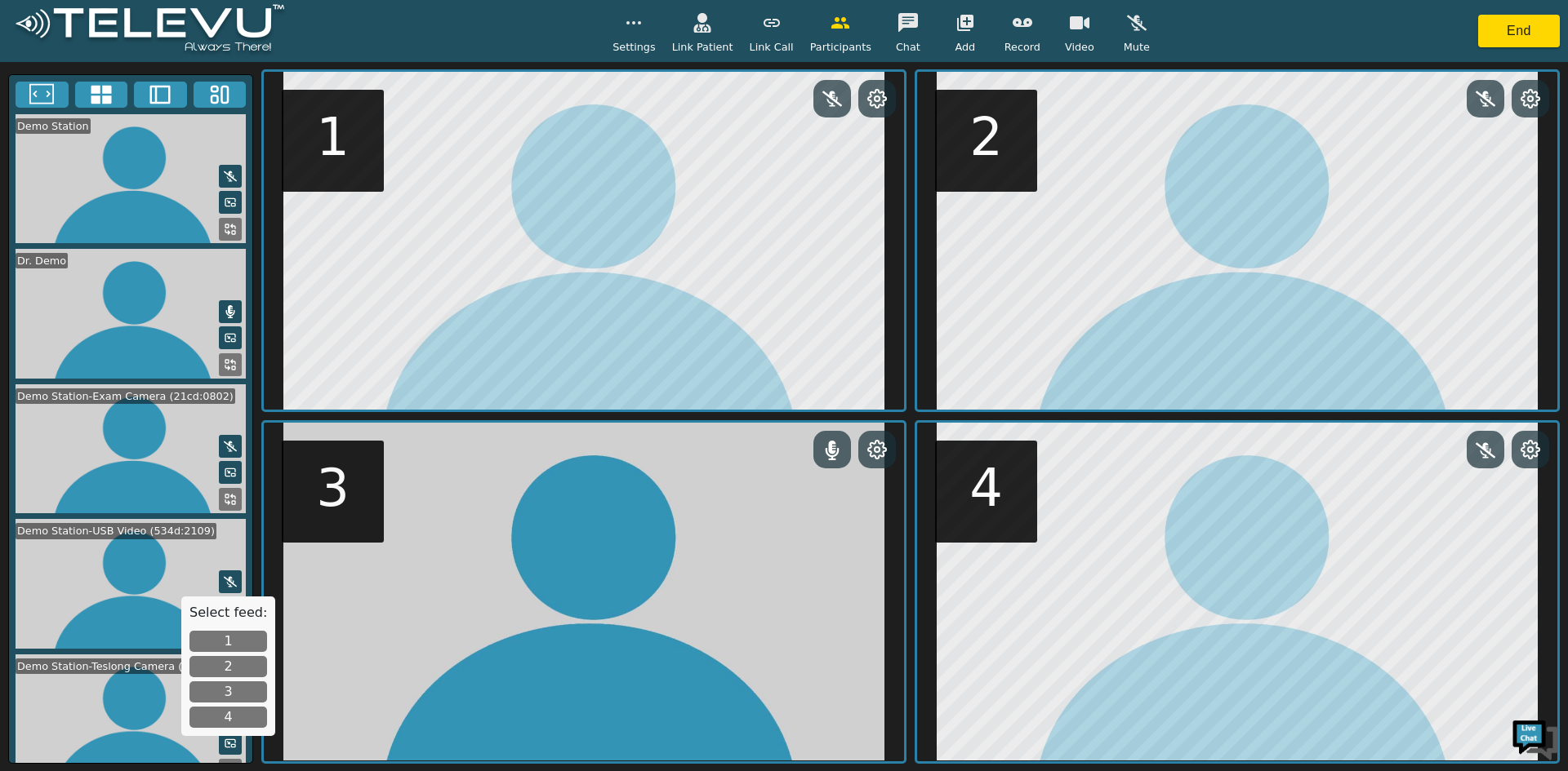
click at [232, 692] on button "3" at bounding box center [228, 691] width 77 height 21
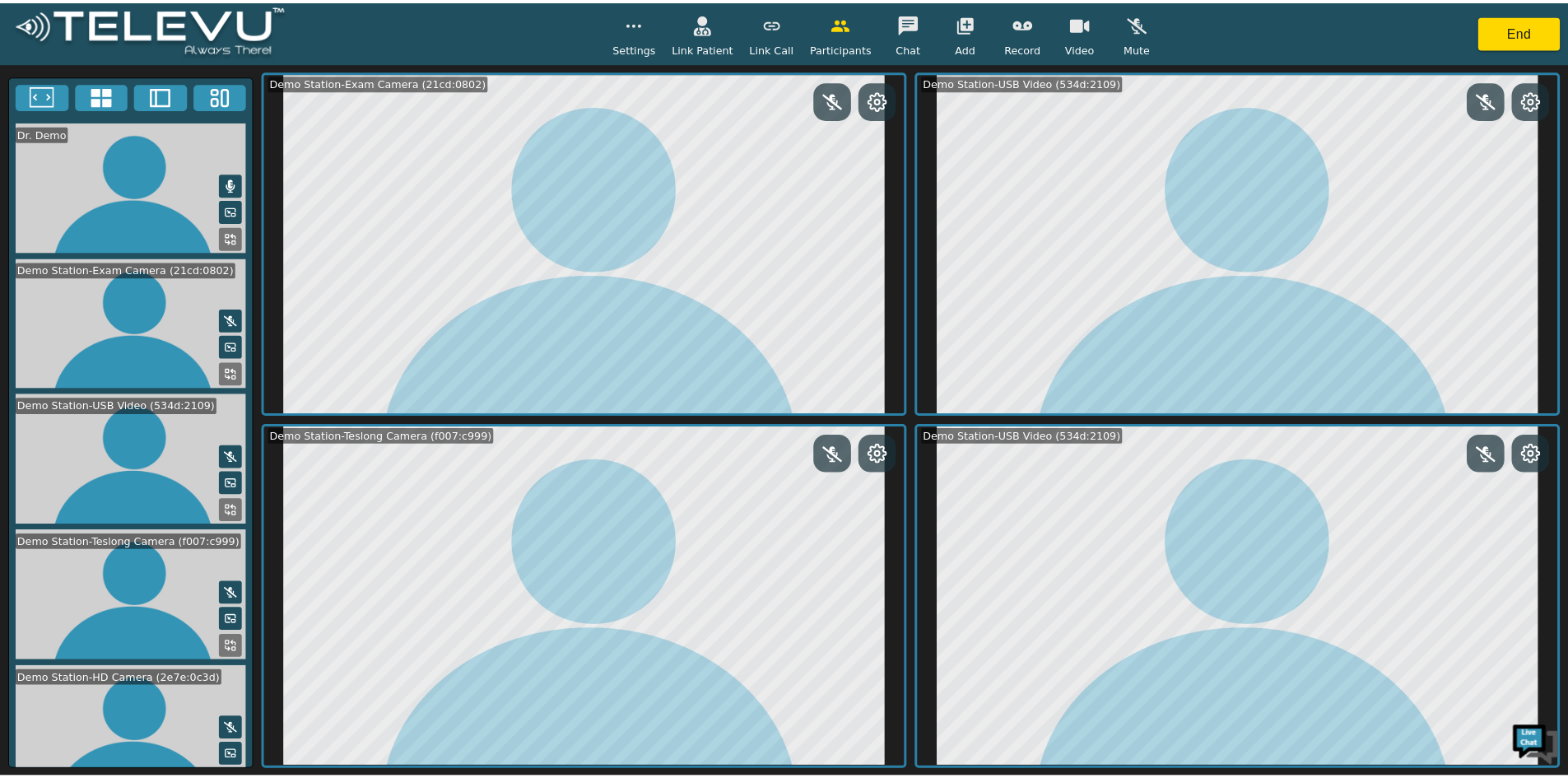
scroll to position [136, 0]
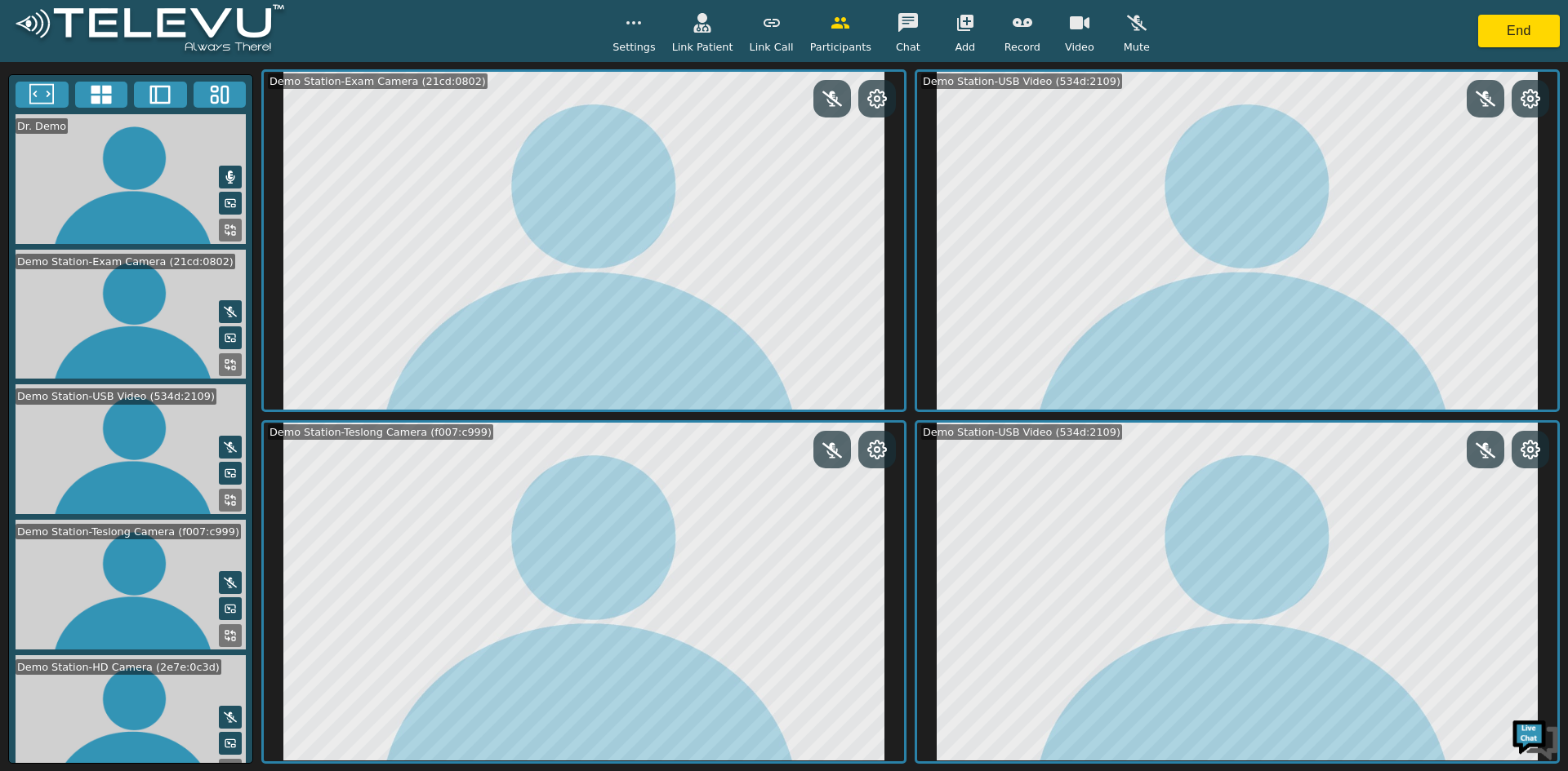
click at [224, 764] on icon at bounding box center [230, 771] width 13 height 13
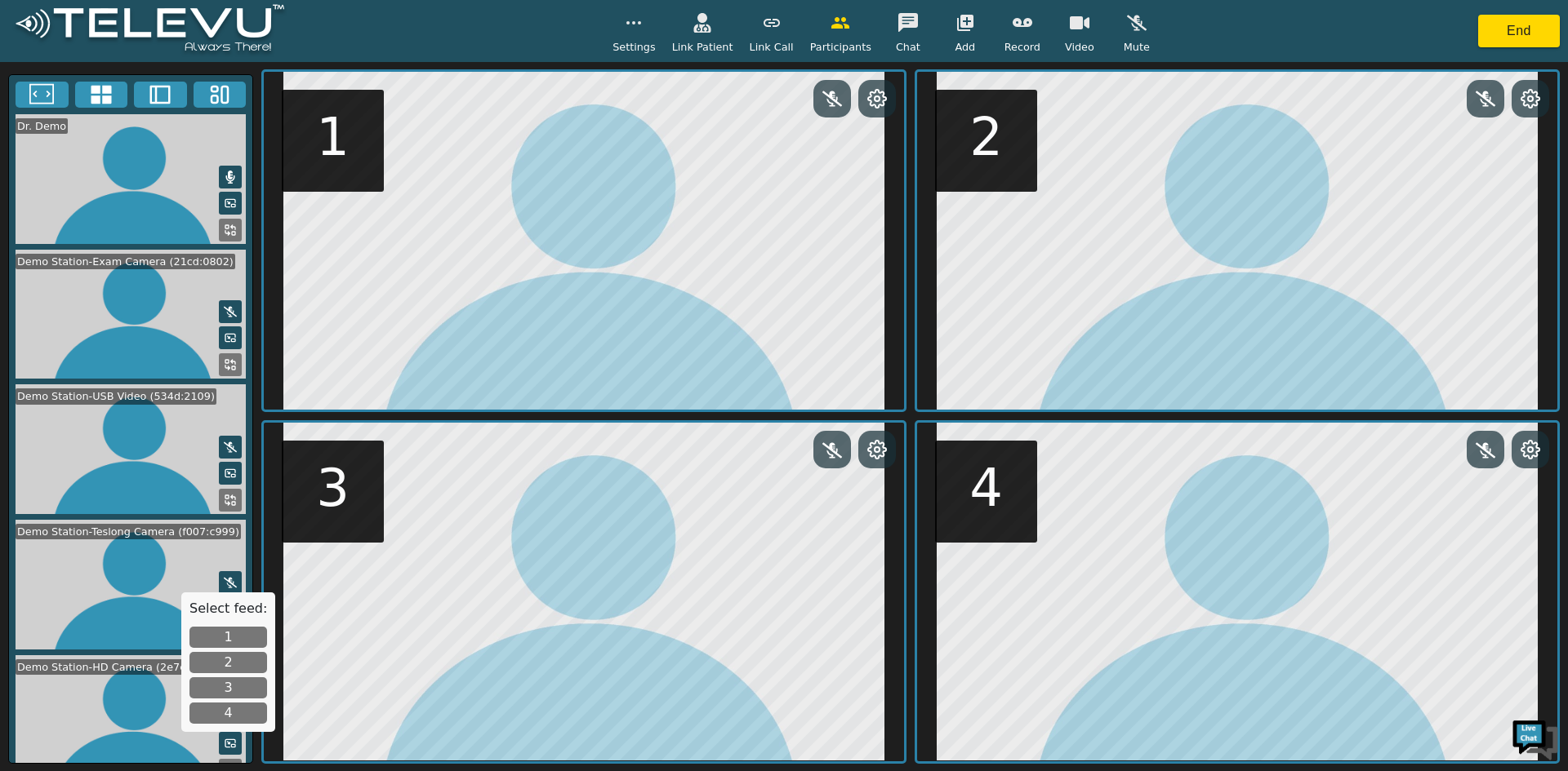
click at [224, 633] on button "1" at bounding box center [228, 636] width 77 height 21
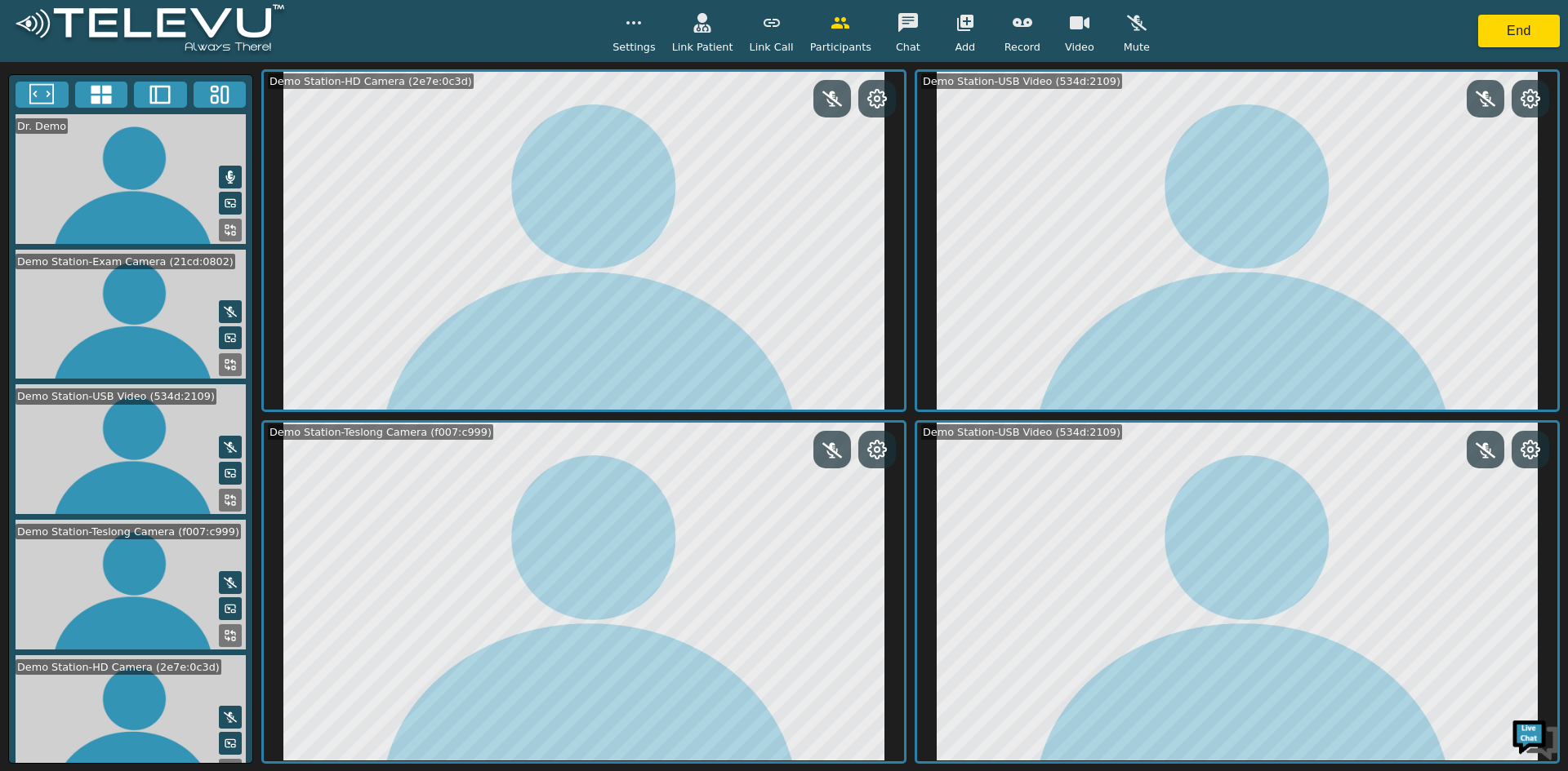
click at [219, 625] on button at bounding box center [230, 636] width 23 height 23
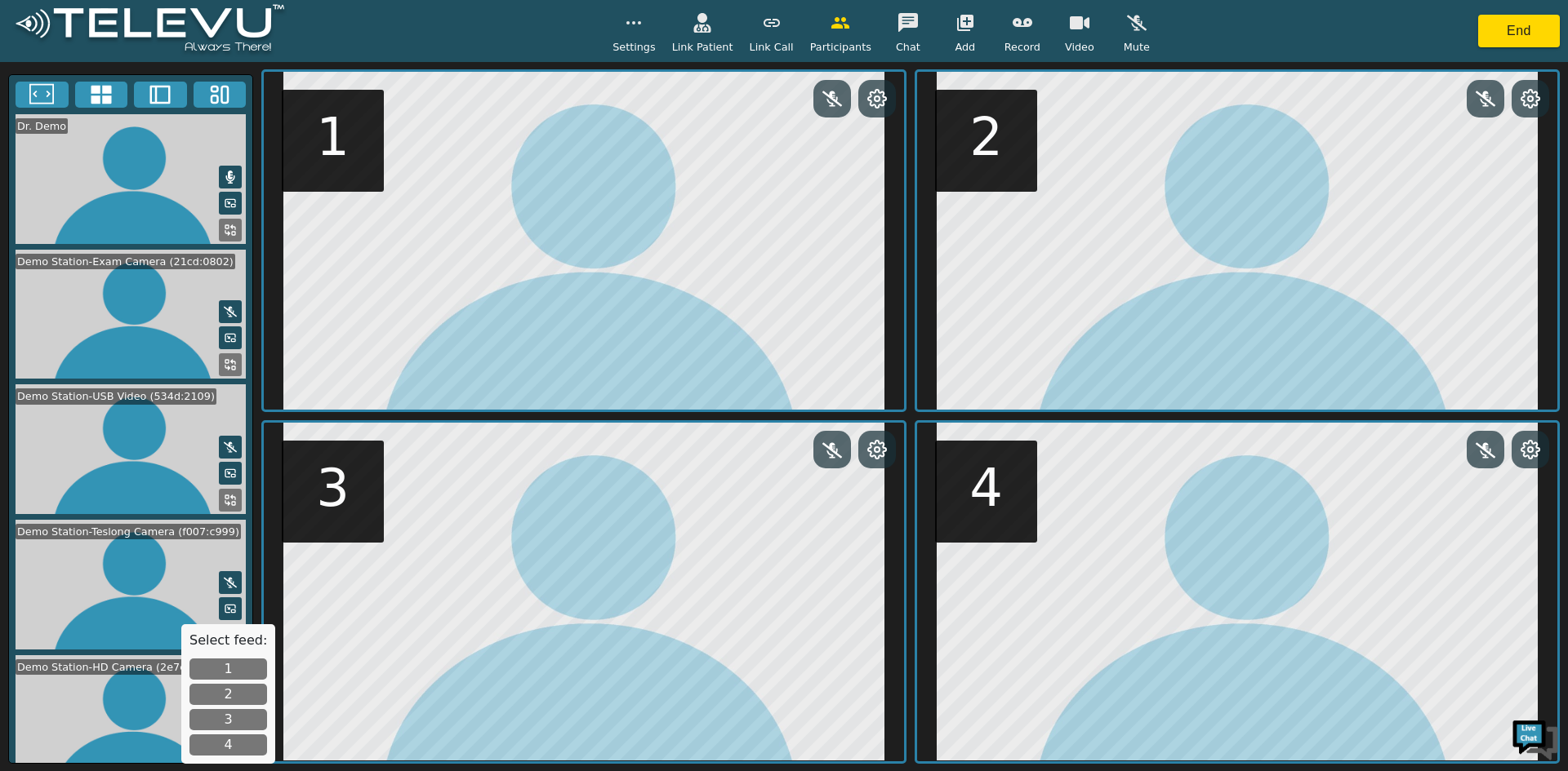
click at [239, 743] on button "4" at bounding box center [228, 745] width 77 height 21
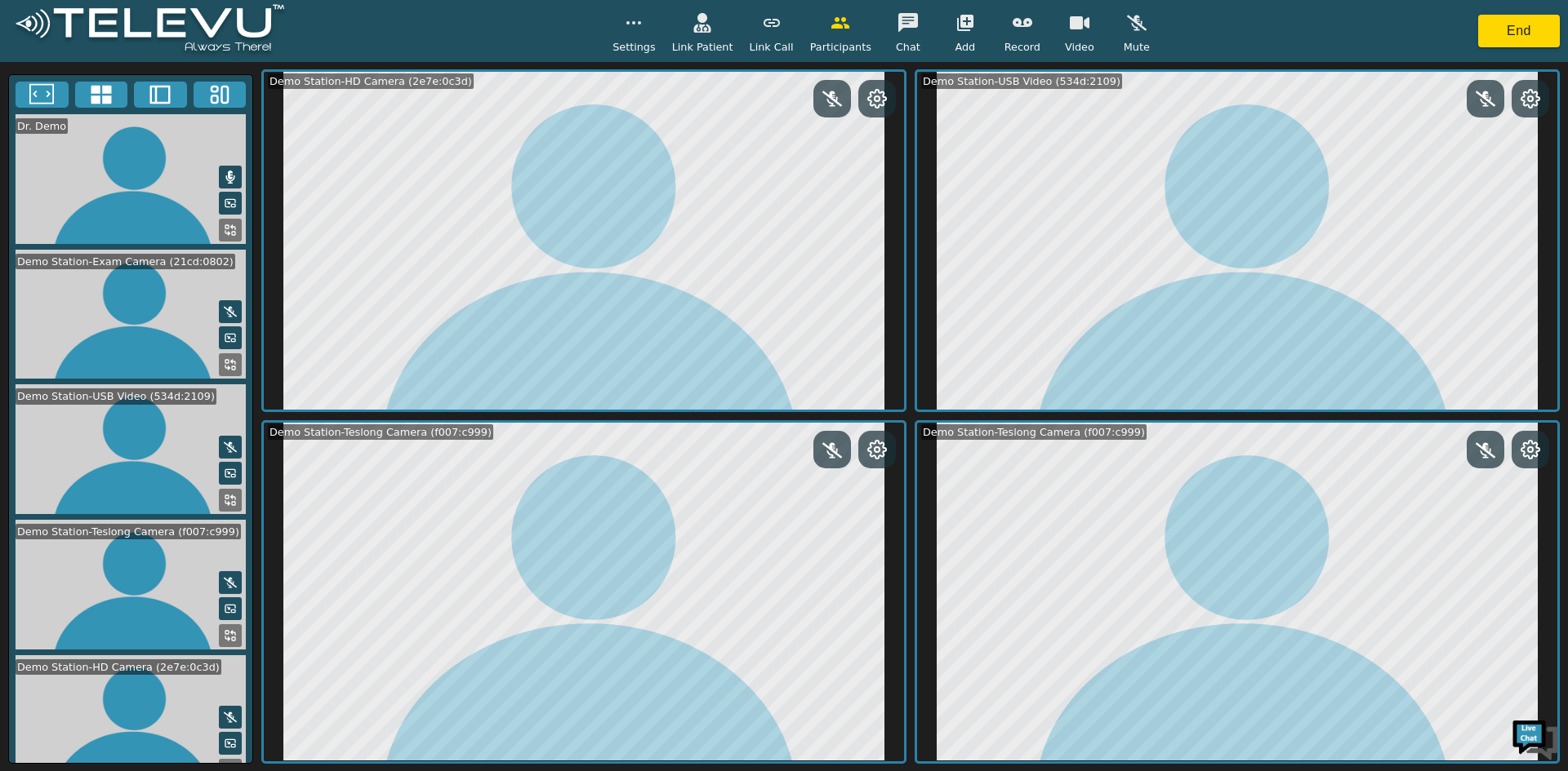
click at [224, 358] on icon at bounding box center [230, 365] width 13 height 13
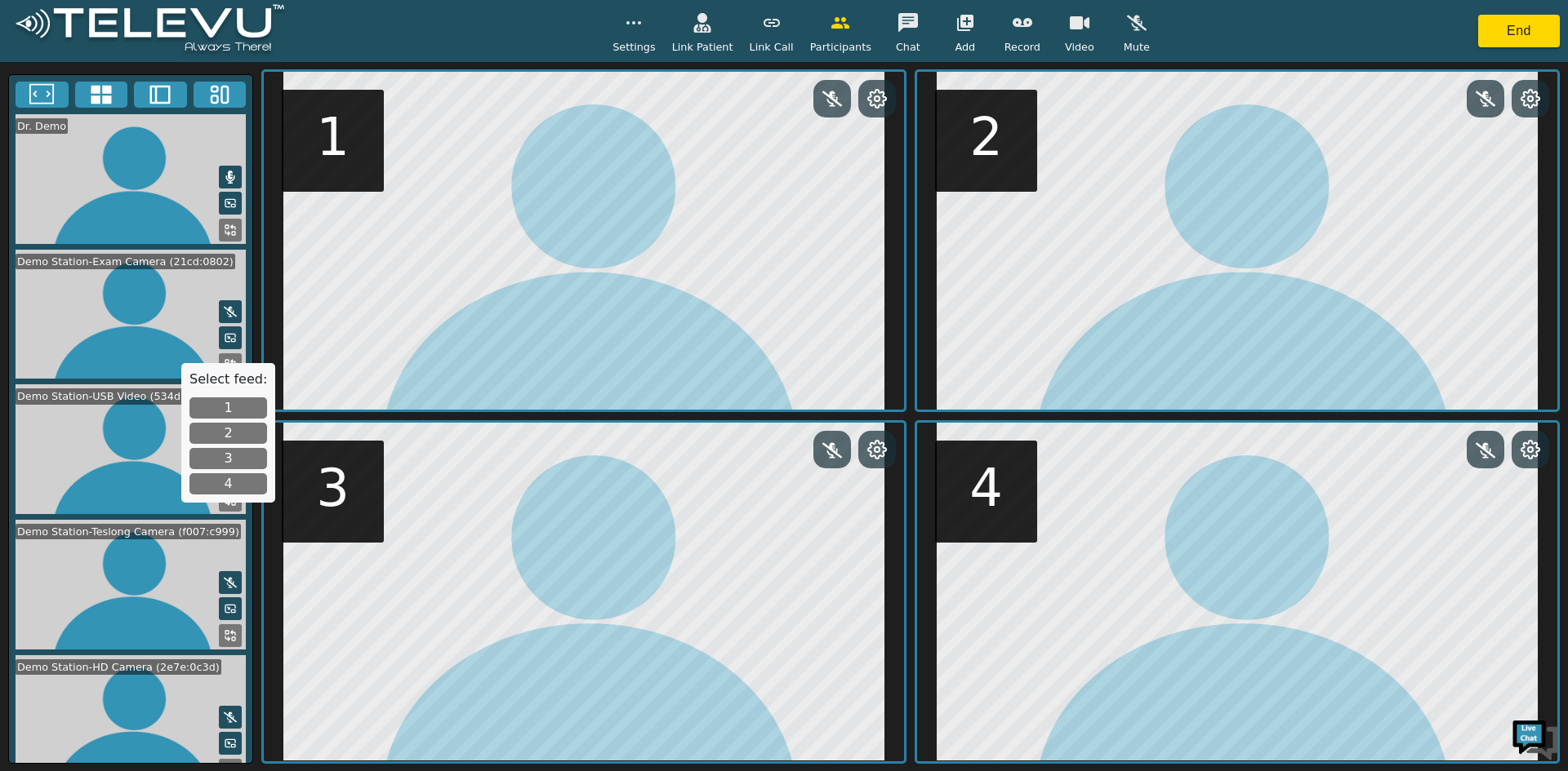
click at [222, 454] on button "3" at bounding box center [228, 458] width 77 height 21
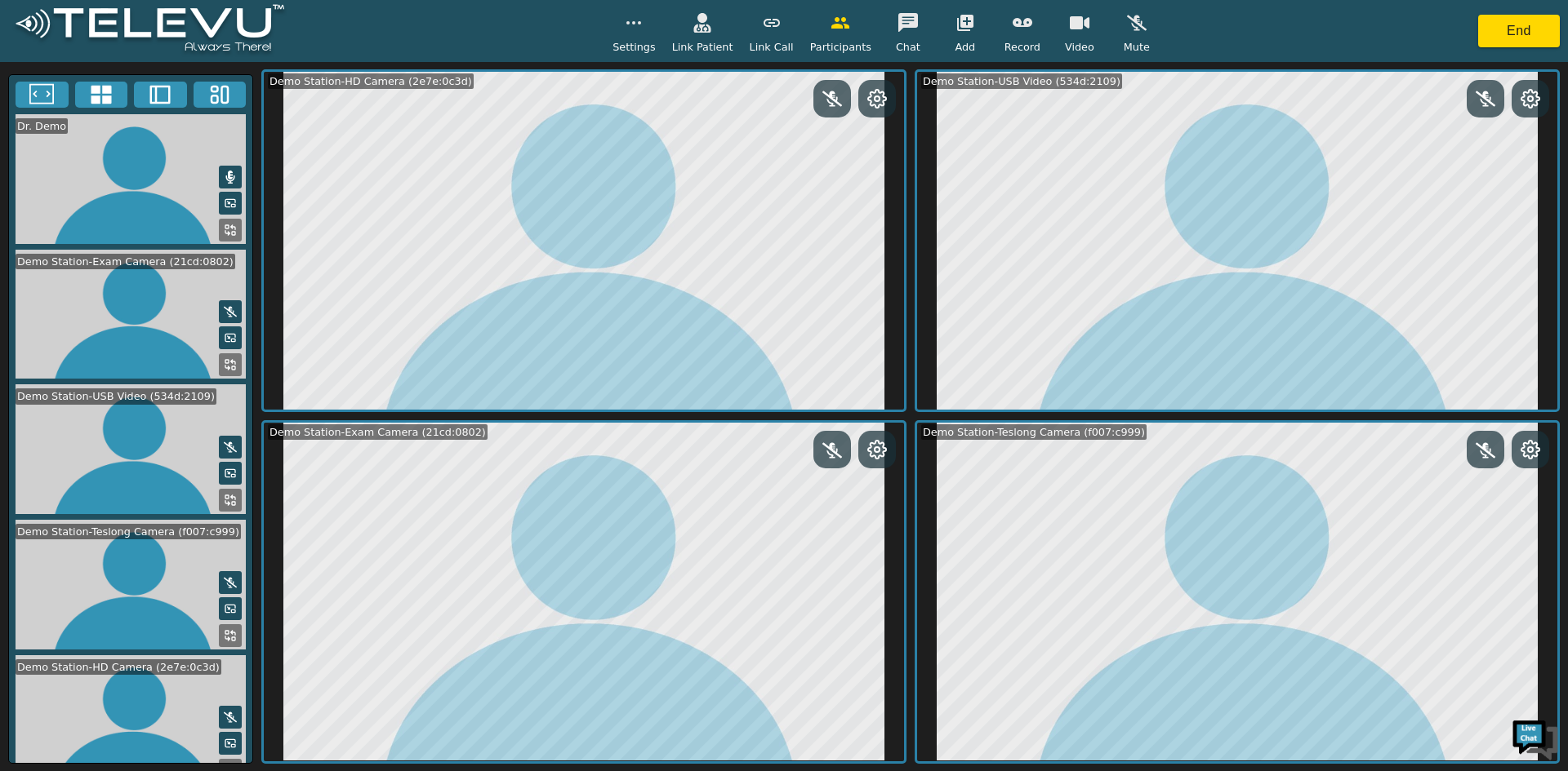
click at [219, 353] on button at bounding box center [230, 364] width 23 height 23
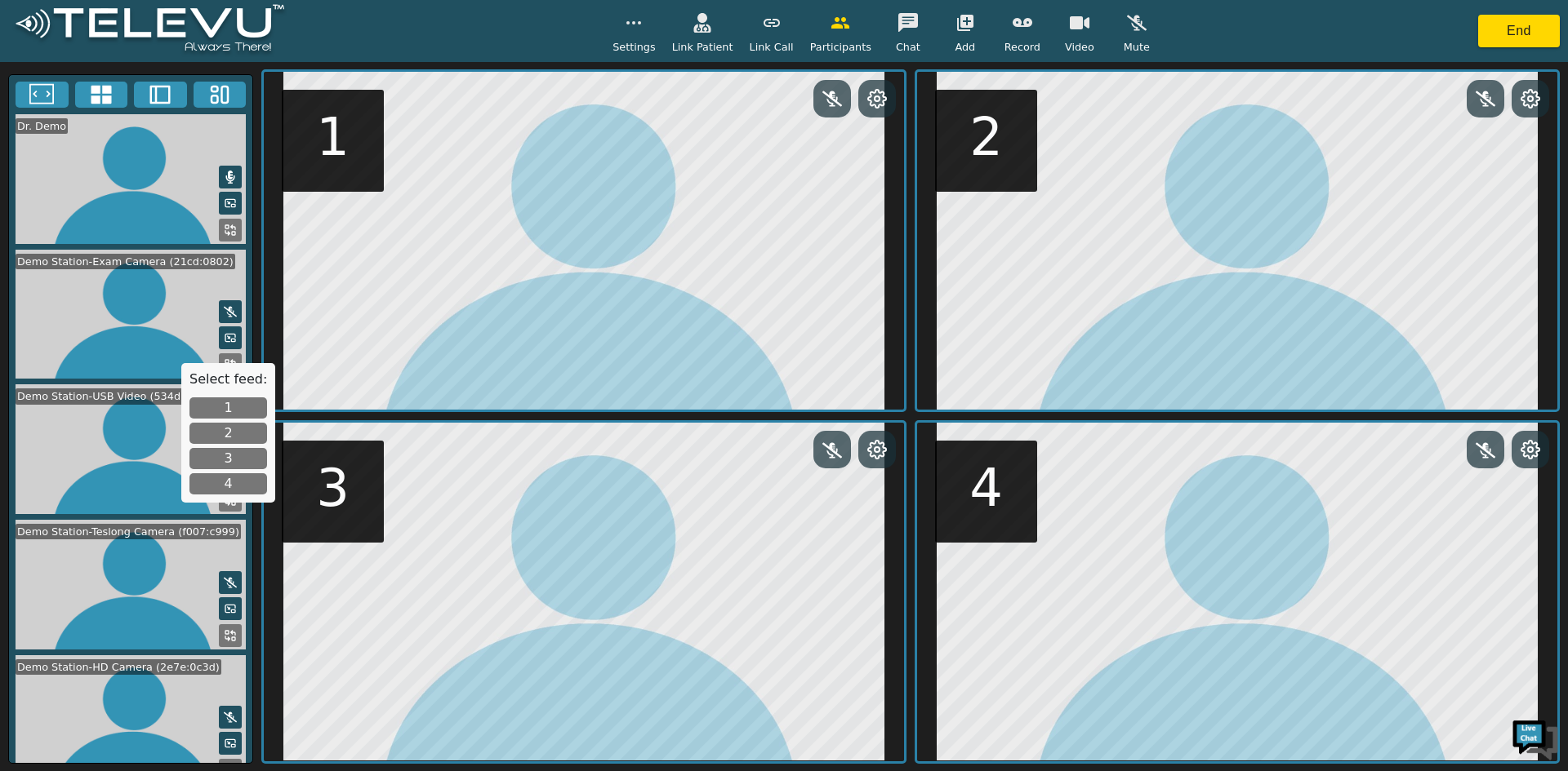
click at [239, 426] on button "2" at bounding box center [228, 433] width 77 height 21
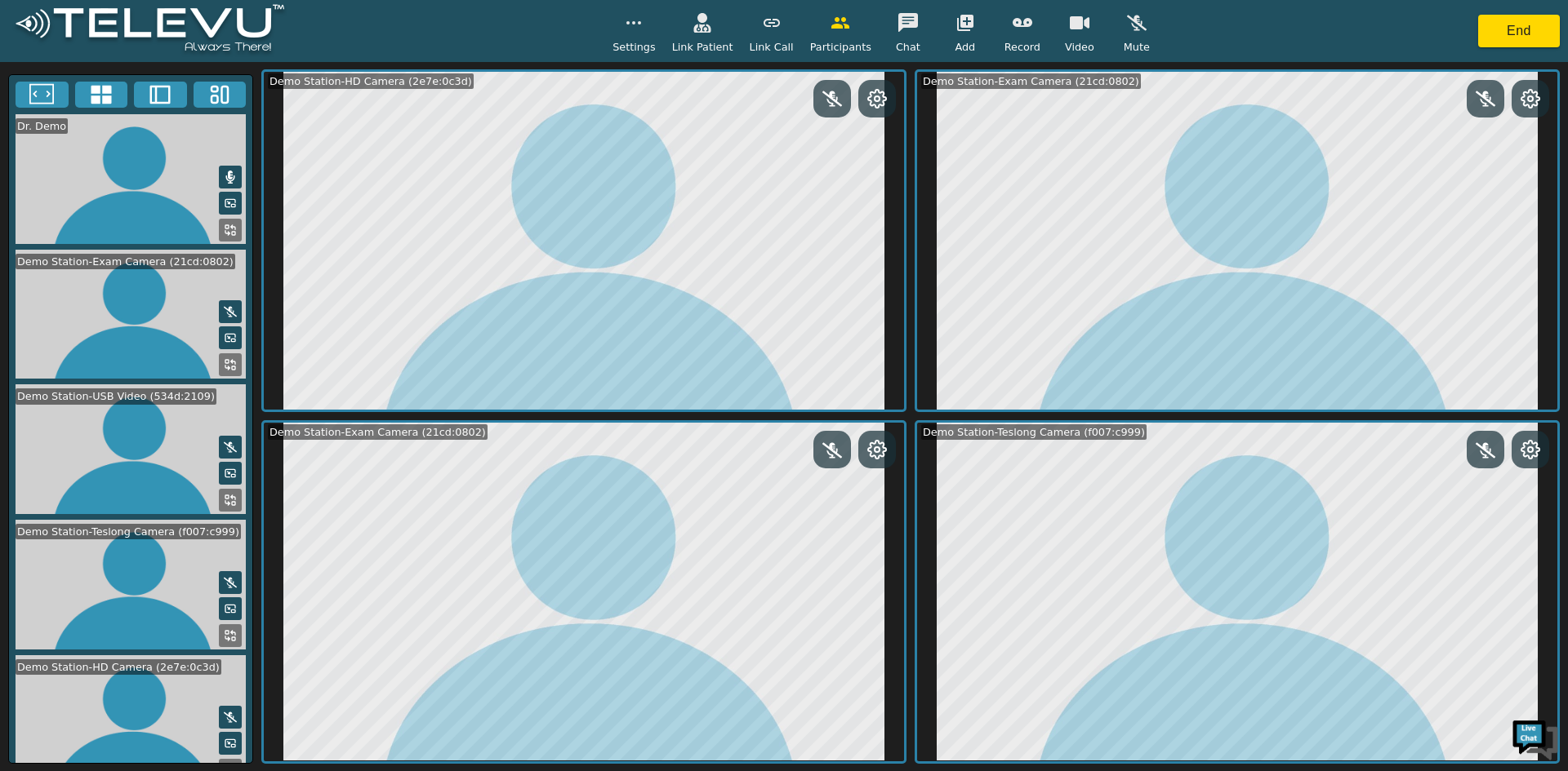
click at [225, 495] on rect at bounding box center [227, 497] width 3 height 3
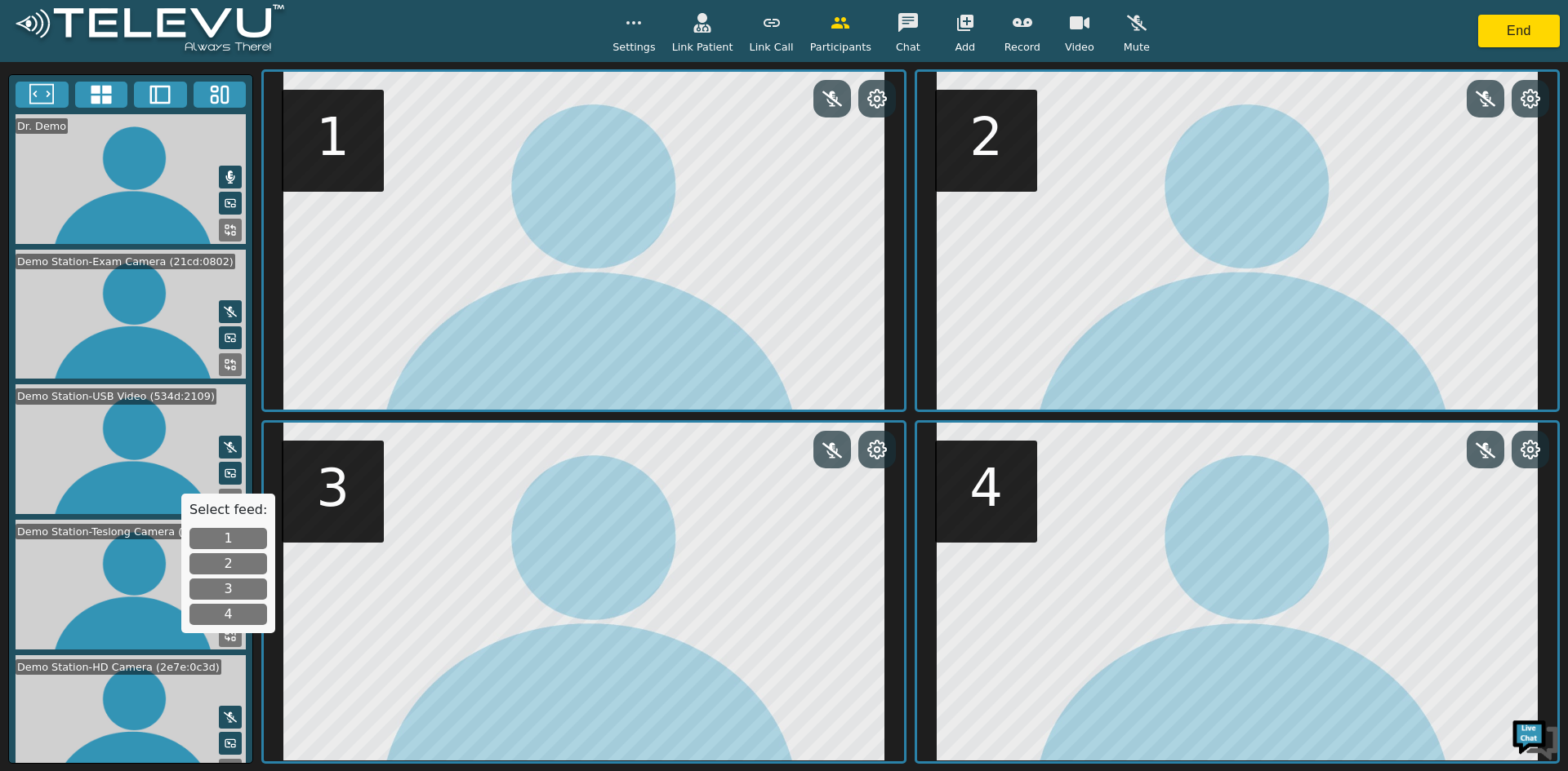
click at [218, 592] on button "3" at bounding box center [228, 589] width 77 height 21
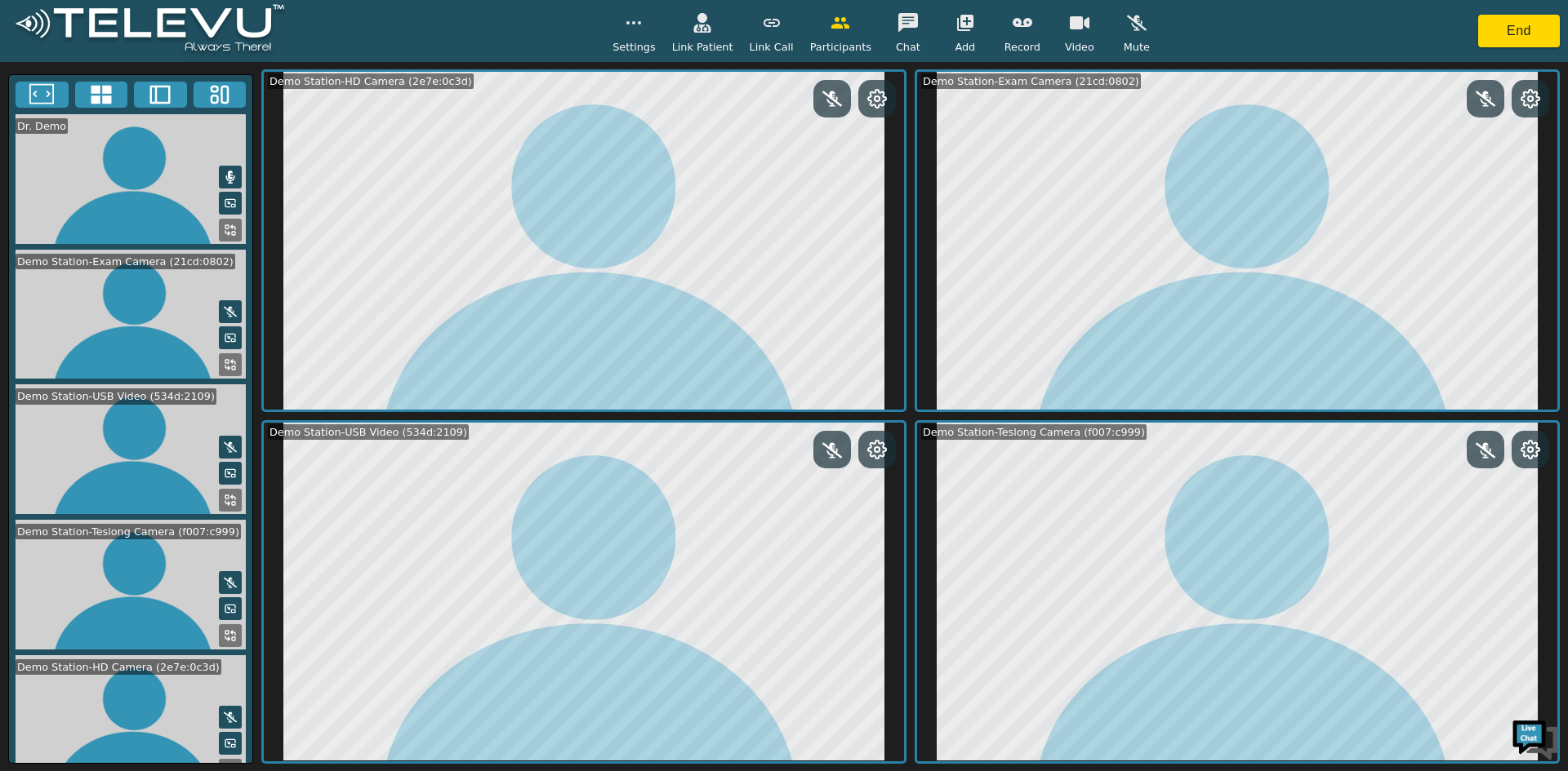
click at [43, 87] on icon at bounding box center [41, 94] width 24 height 24
click at [1513, 34] on button "End" at bounding box center [1518, 30] width 82 height 33
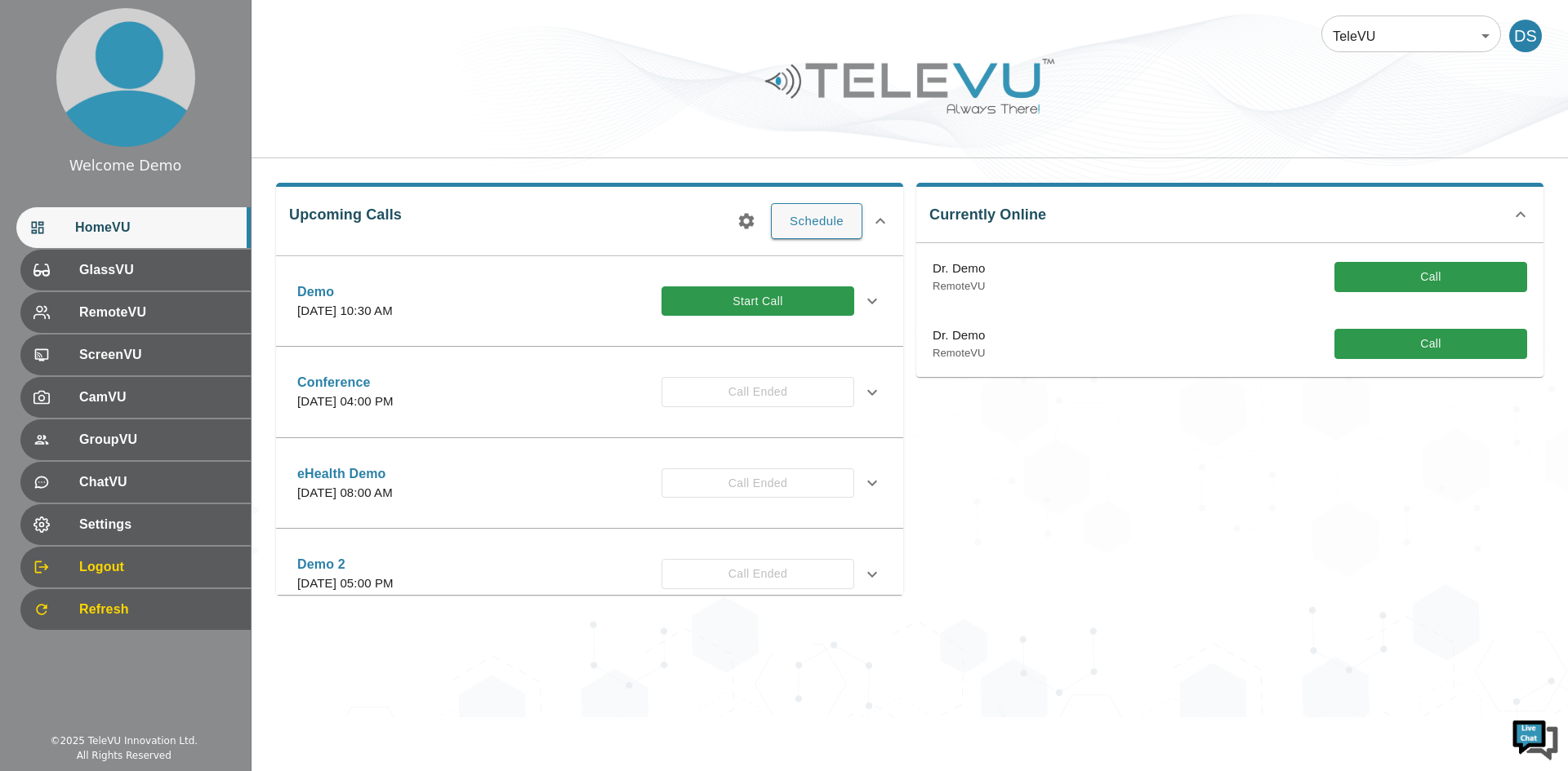
click at [532, 717] on html "Welcome Demo HomeVU GlassVU RemoteVU ScreenVU CamVU GroupVU ChatVU Settings Log…" at bounding box center [784, 358] width 1568 height 717
click at [86, 533] on span "Settings" at bounding box center [156, 524] width 162 height 19
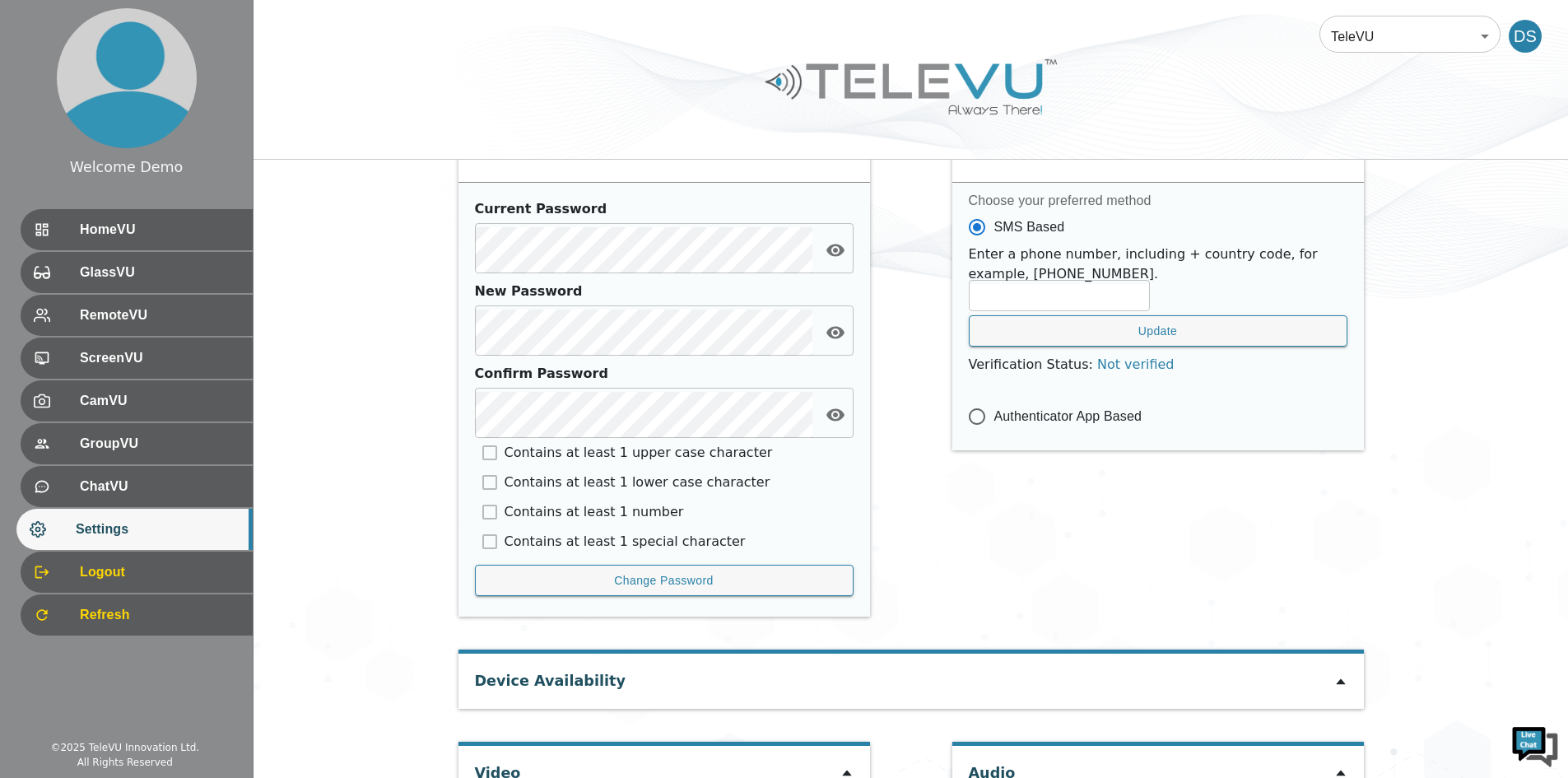
scroll to position [805, 0]
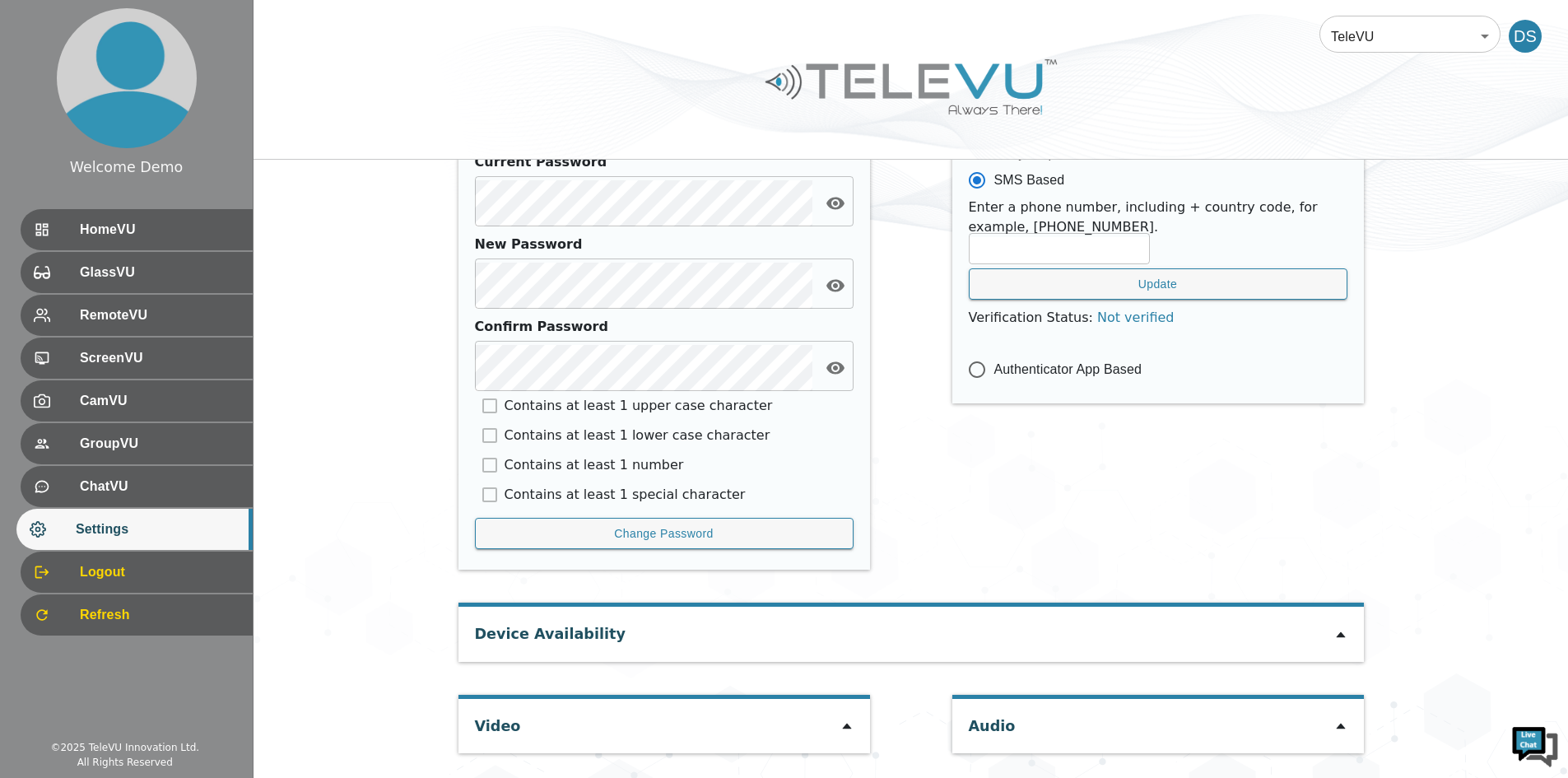
click at [845, 726] on icon at bounding box center [847, 726] width 14 height 14
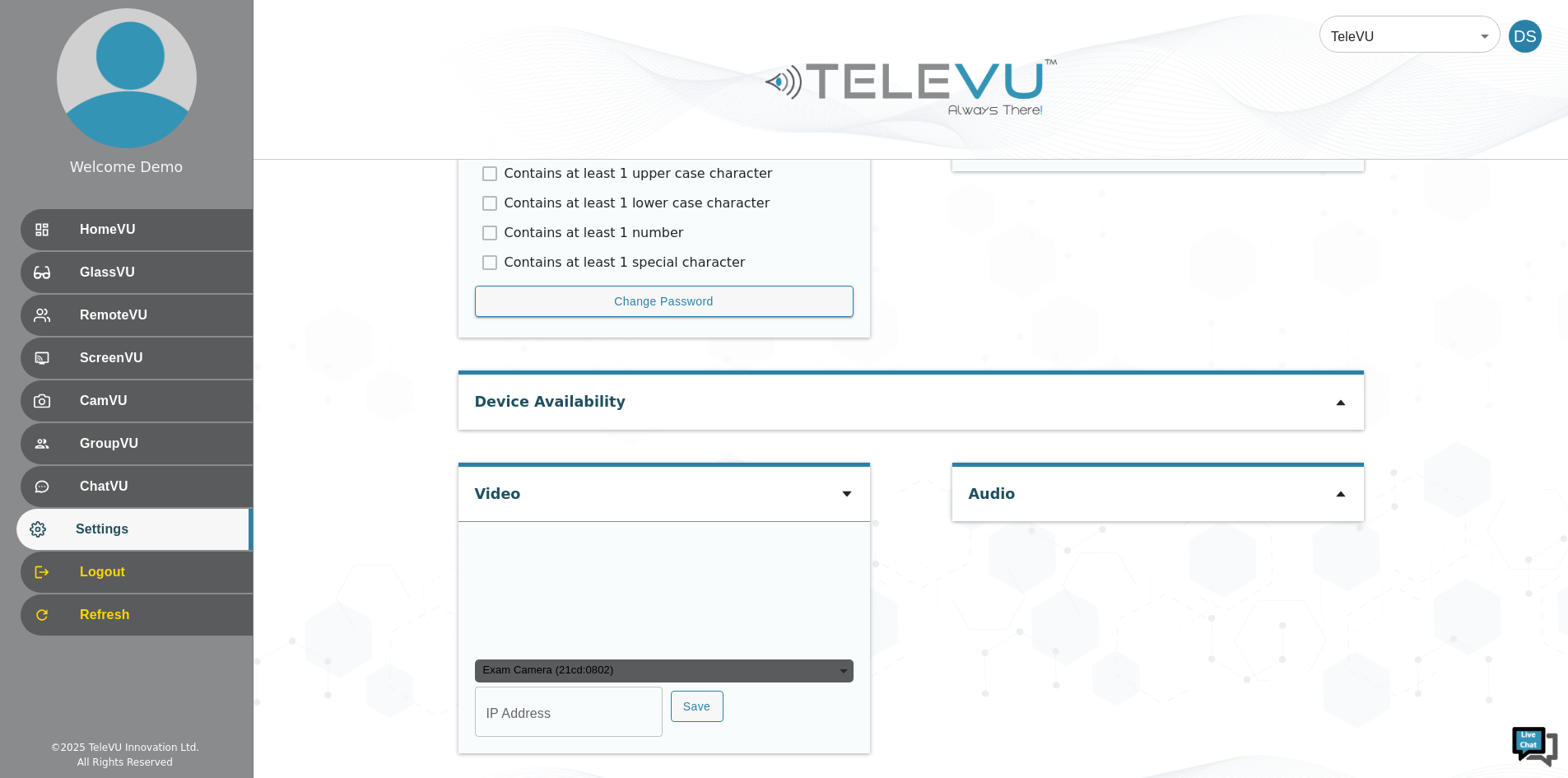
scroll to position [1198, 0]
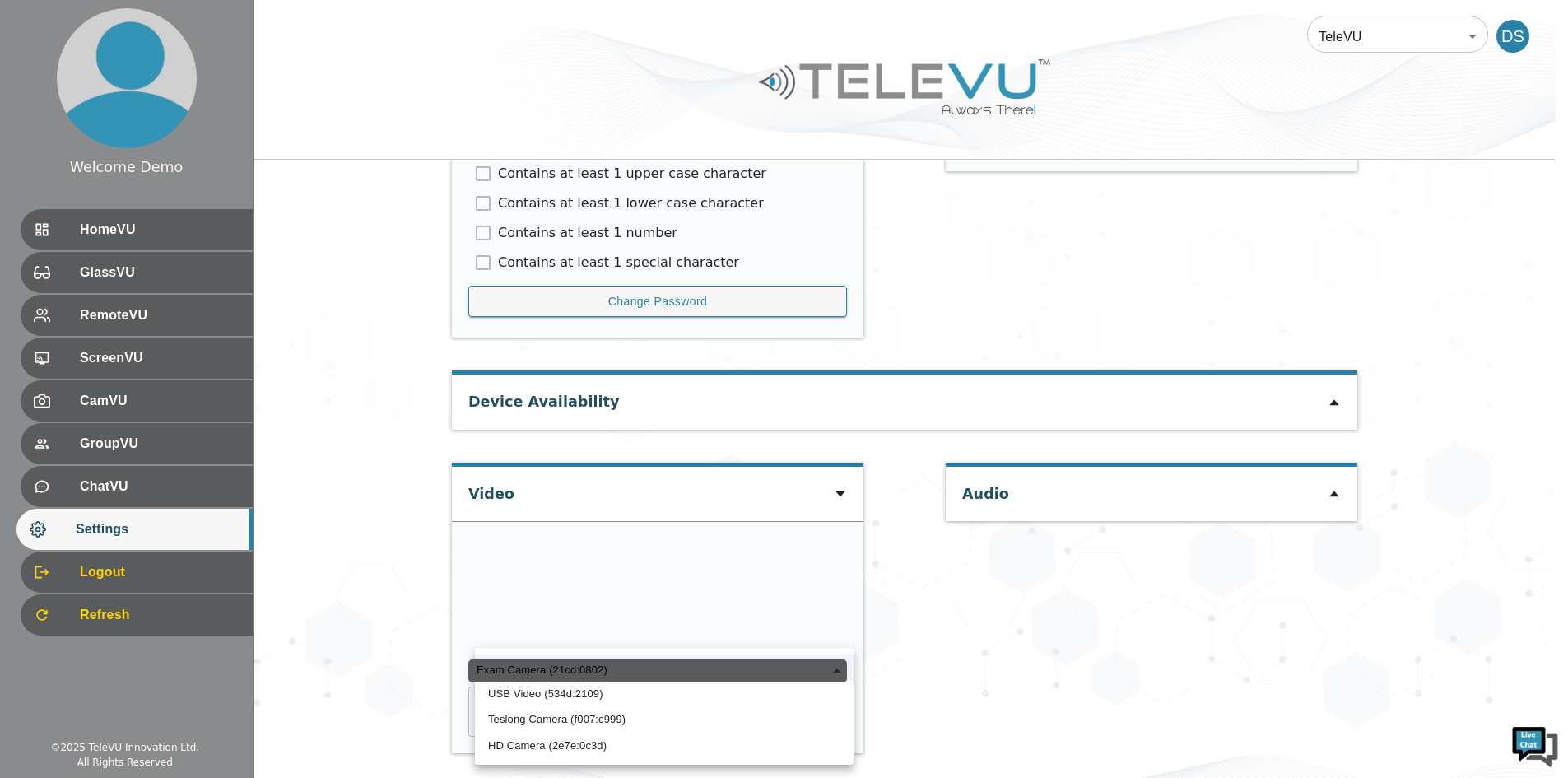
click at [646, 670] on div "Exam Camera (21cd:0802)" at bounding box center [657, 670] width 378 height 23
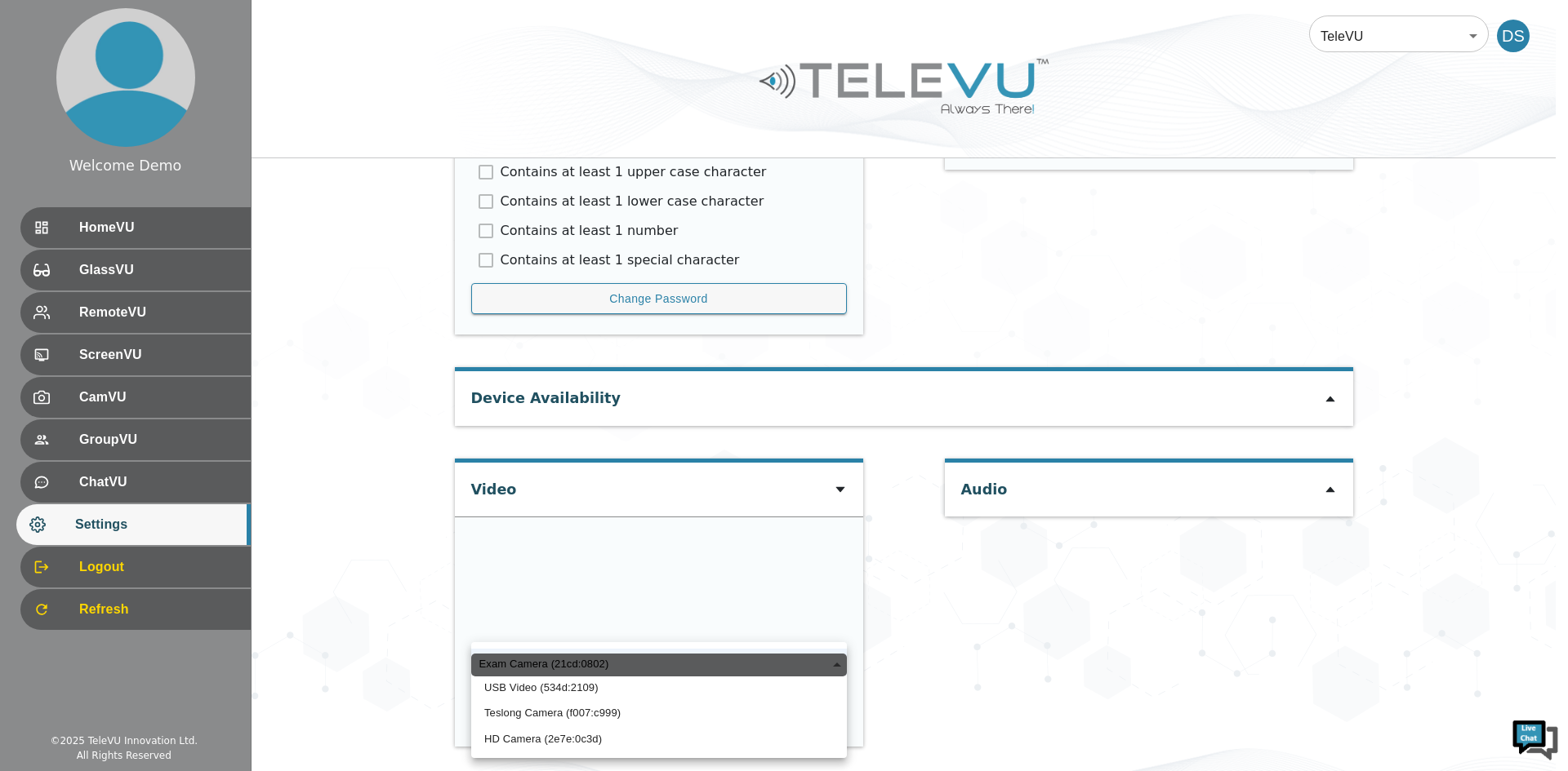
click at [553, 733] on li "HD Camera (2e7e:0c3d)" at bounding box center [659, 739] width 375 height 26
type input "9456e8db20507995d744bd1ed6f45dae94128a382b234850f21c37d9f6fa54b0"
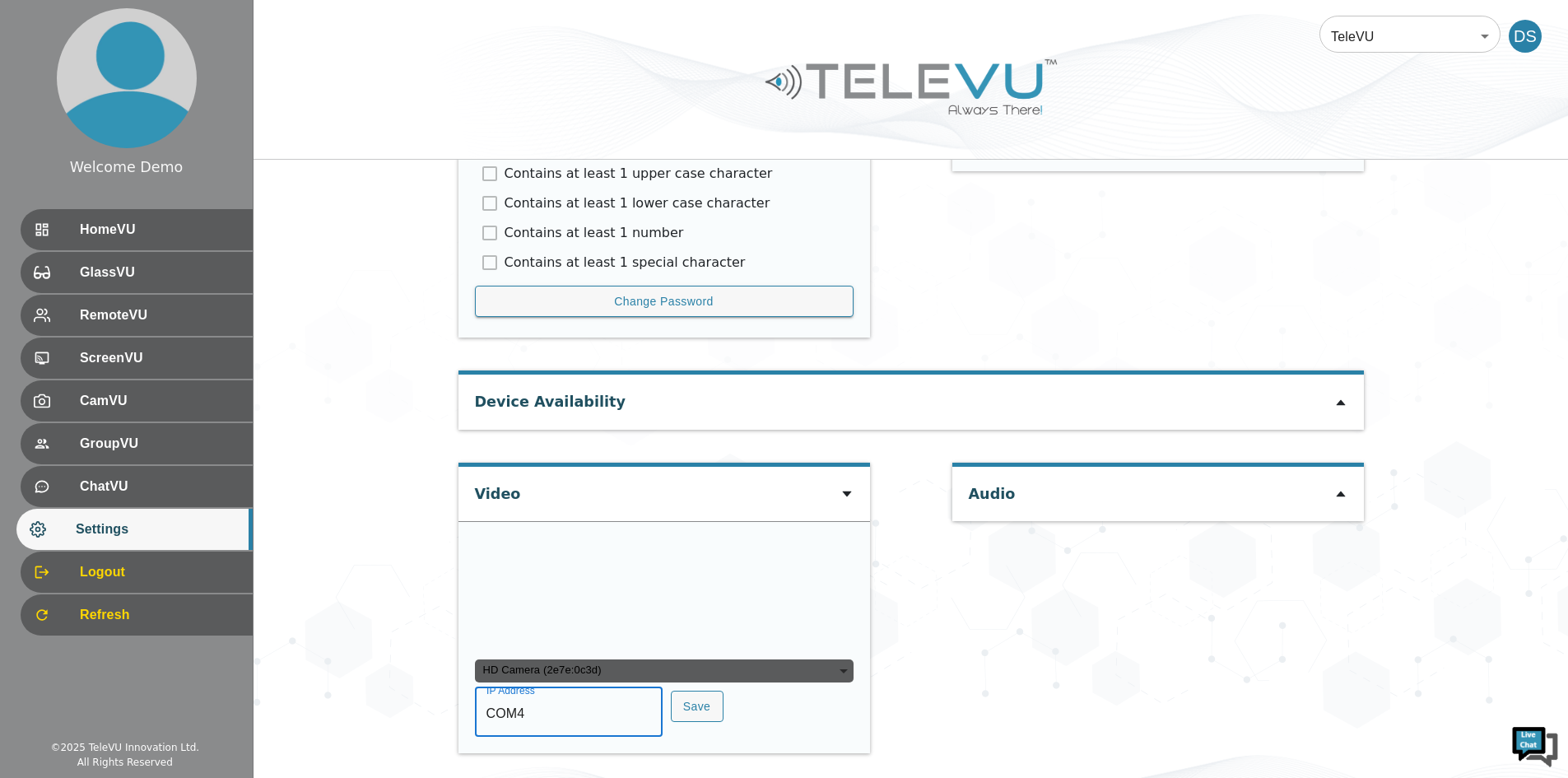
click at [544, 715] on input "COM4" at bounding box center [568, 714] width 187 height 46
type input "COM6"
click at [689, 706] on button "Save" at bounding box center [697, 707] width 53 height 32
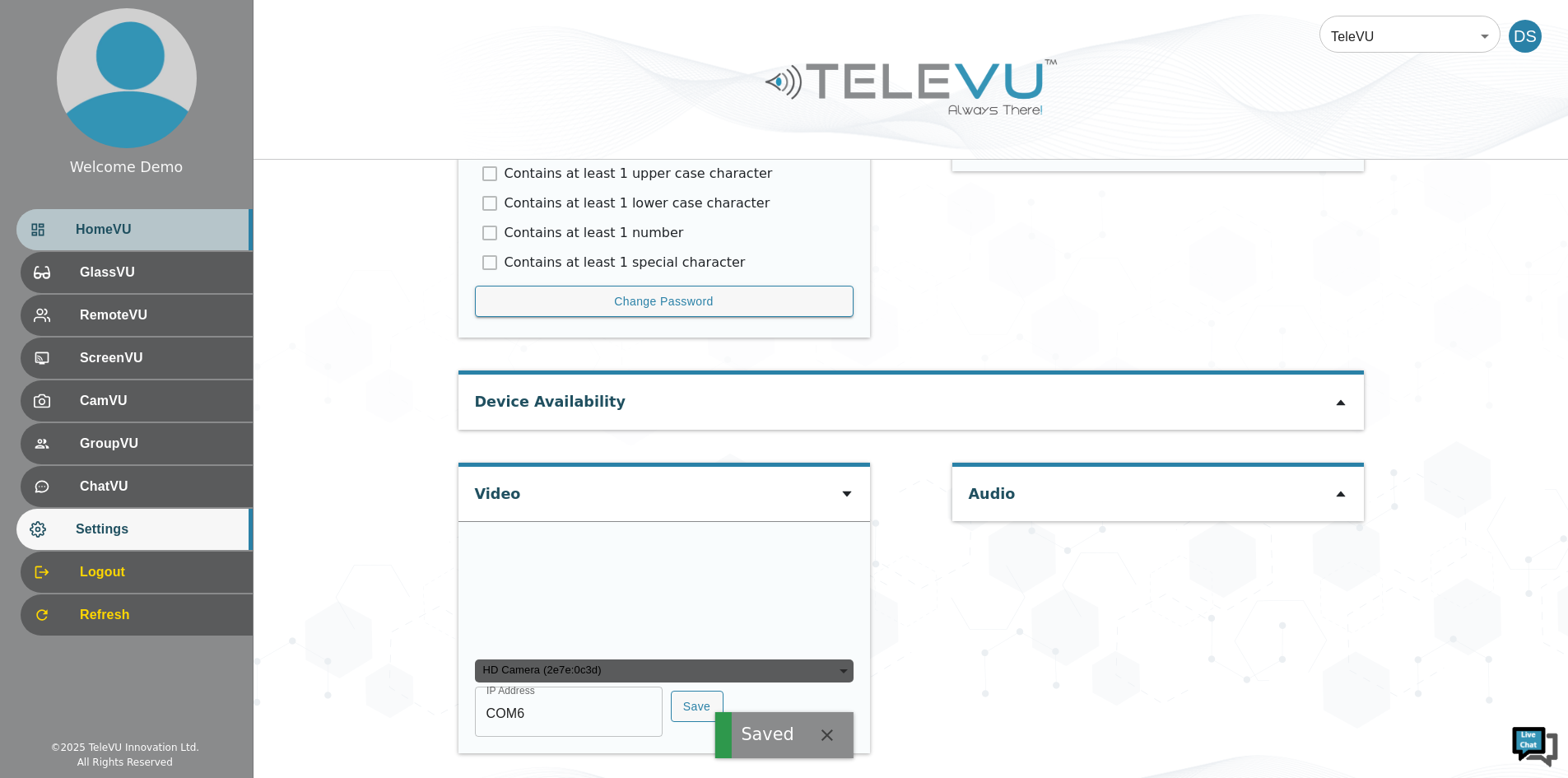
click at [129, 242] on div "HomeVU" at bounding box center [134, 230] width 237 height 42
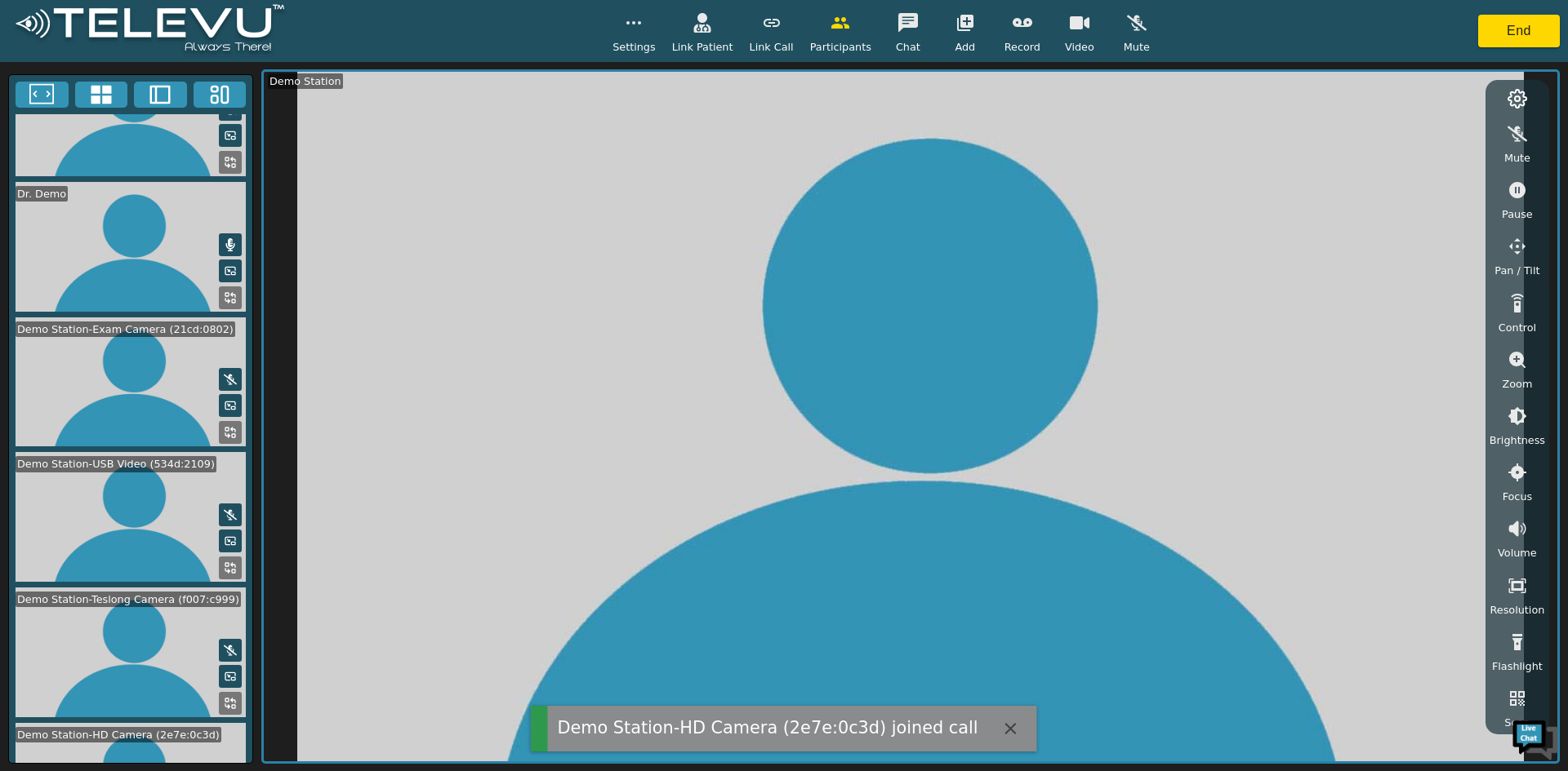
scroll to position [156, 0]
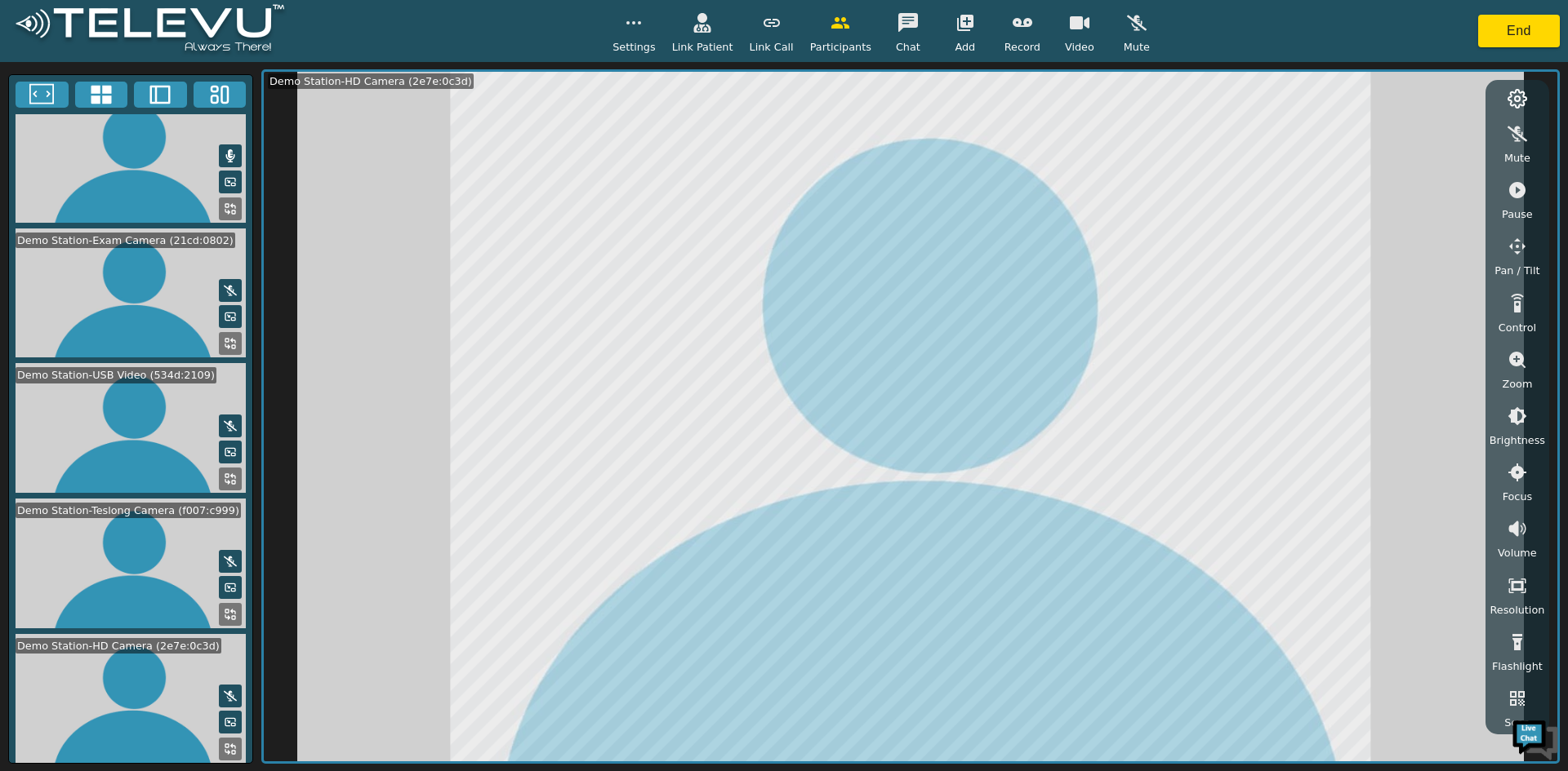
click at [228, 747] on icon at bounding box center [230, 749] width 13 height 13
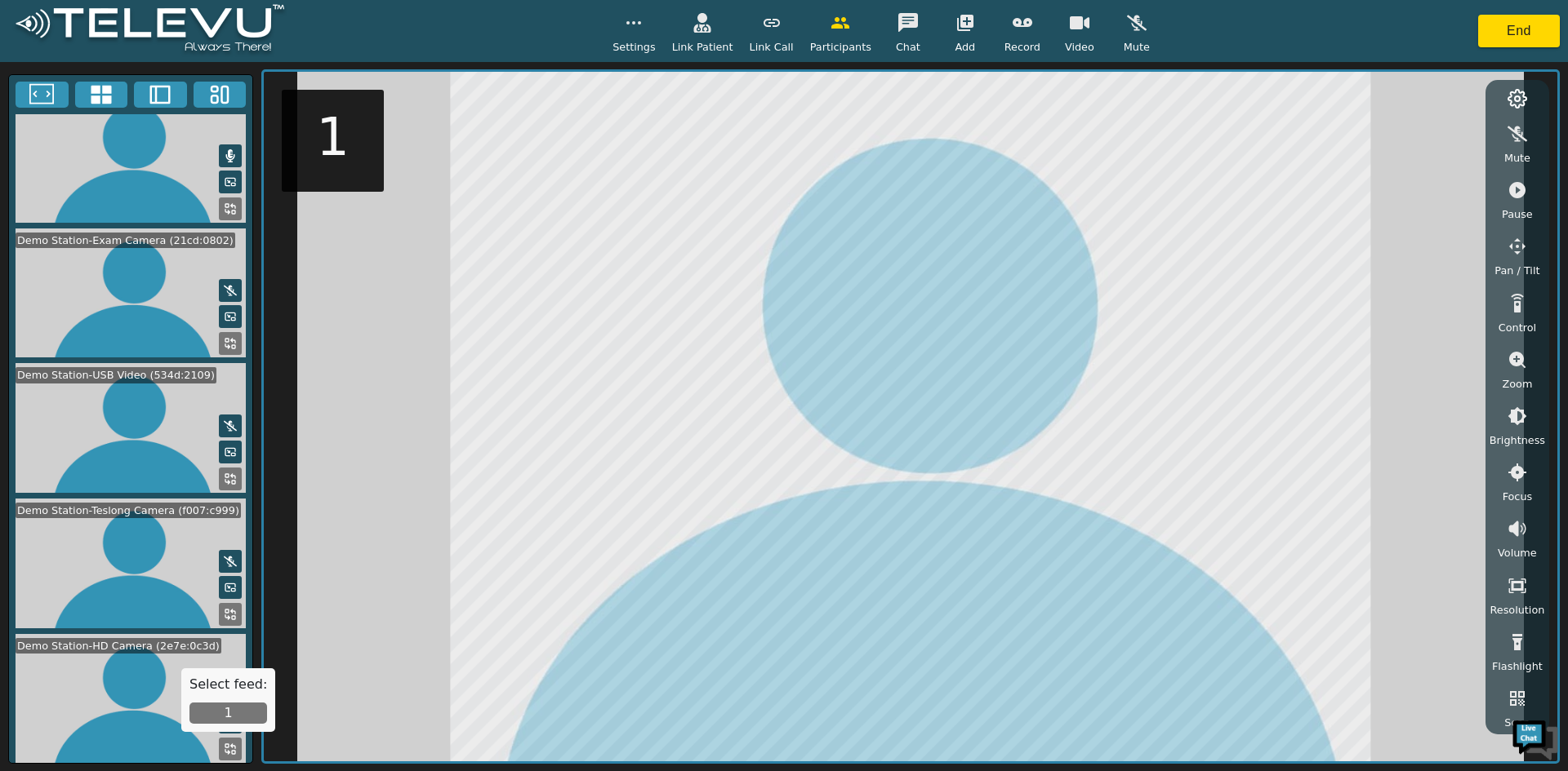
click at [228, 709] on button "1" at bounding box center [228, 713] width 77 height 21
